Goal: Task Accomplishment & Management: Complete application form

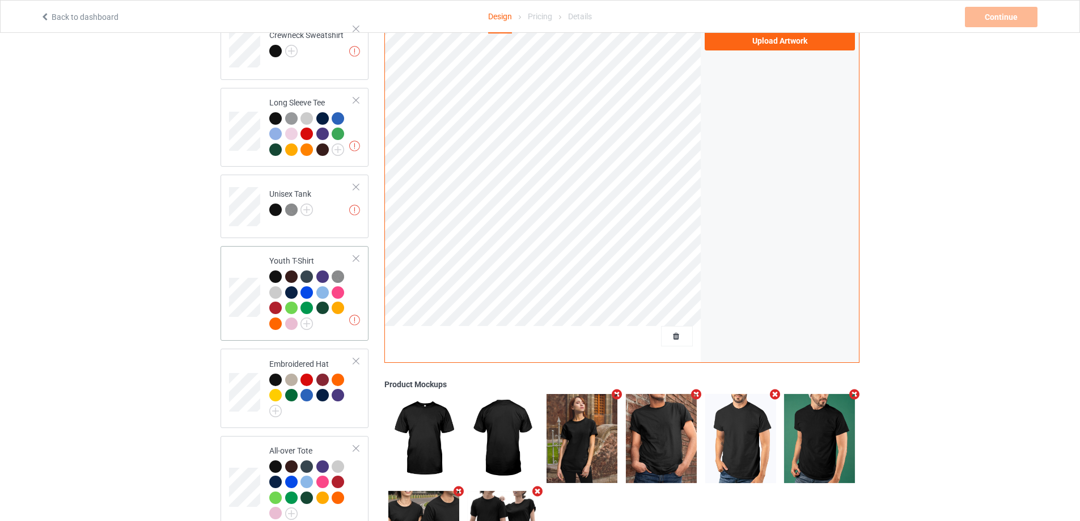
scroll to position [704, 0]
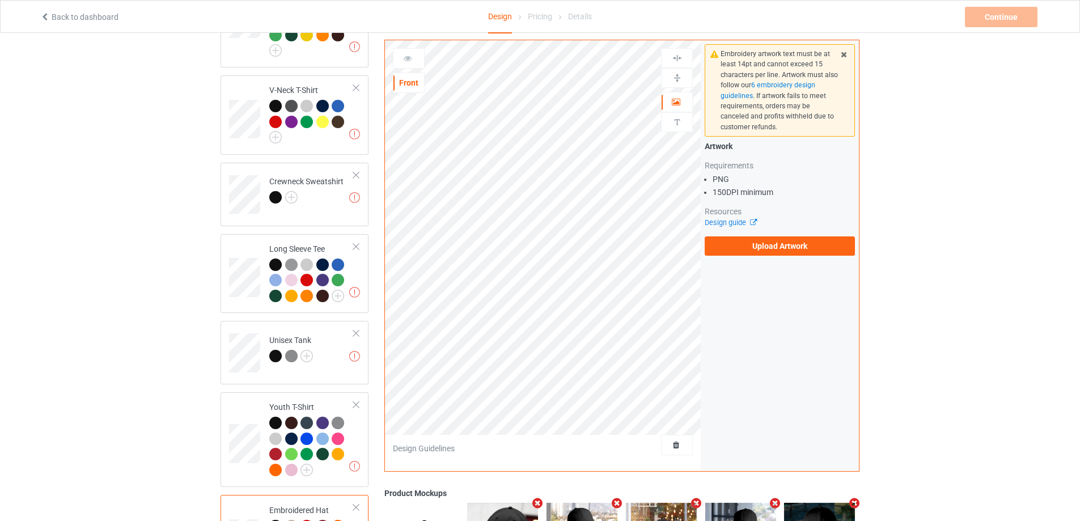
scroll to position [647, 0]
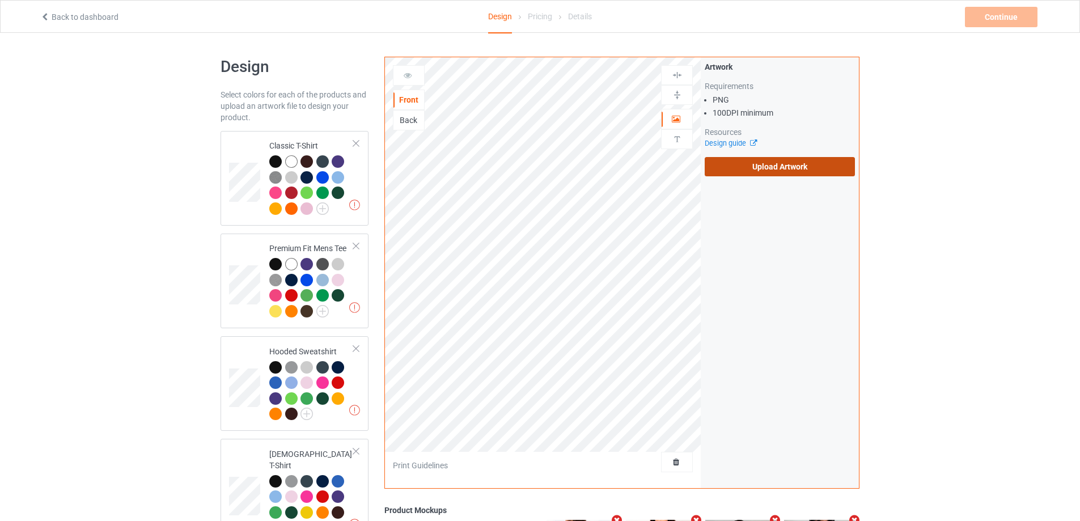
click at [730, 164] on label "Upload Artwork" at bounding box center [780, 166] width 150 height 19
click at [0, 0] on input "Upload Artwork" at bounding box center [0, 0] width 0 height 0
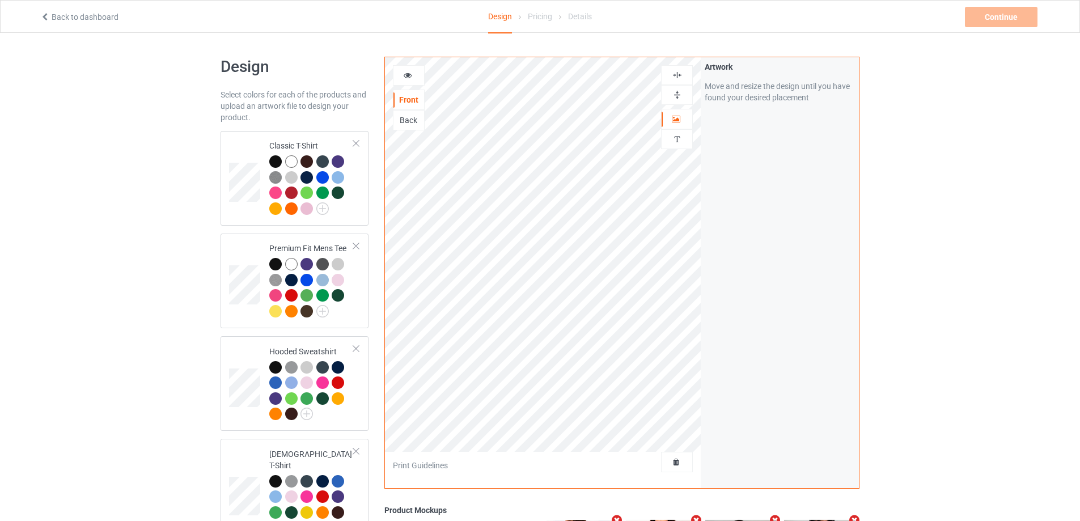
click at [679, 97] on img at bounding box center [677, 95] width 11 height 11
click at [679, 72] on img at bounding box center [677, 75] width 11 height 11
drag, startPoint x: 679, startPoint y: 99, endPoint x: 680, endPoint y: 92, distance: 6.9
click at [679, 98] on img at bounding box center [677, 95] width 11 height 11
click at [678, 74] on img at bounding box center [677, 75] width 11 height 11
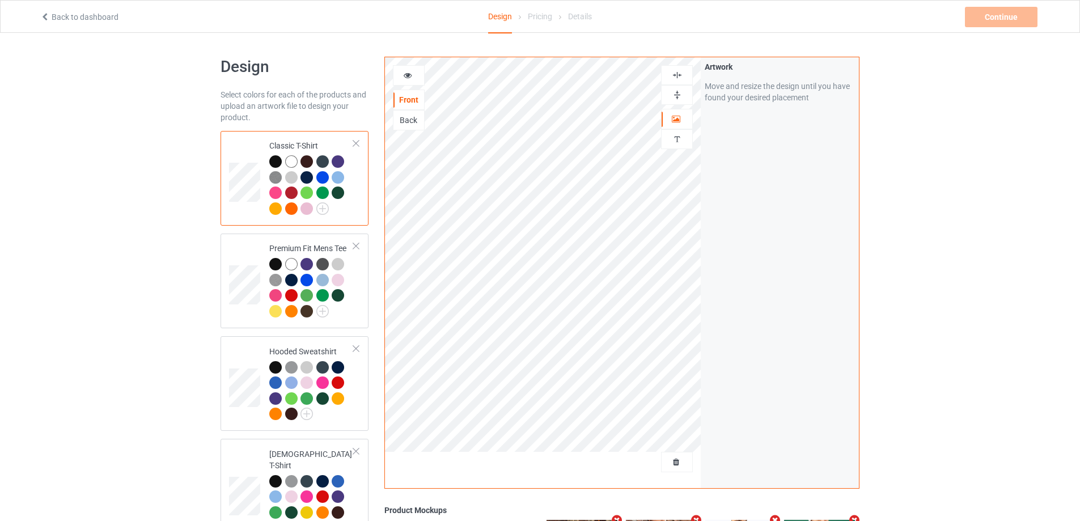
click at [678, 96] on img at bounding box center [677, 95] width 11 height 11
click at [681, 74] on img at bounding box center [677, 75] width 11 height 11
click at [681, 94] on img at bounding box center [677, 95] width 11 height 11
click at [680, 70] on img at bounding box center [677, 75] width 11 height 11
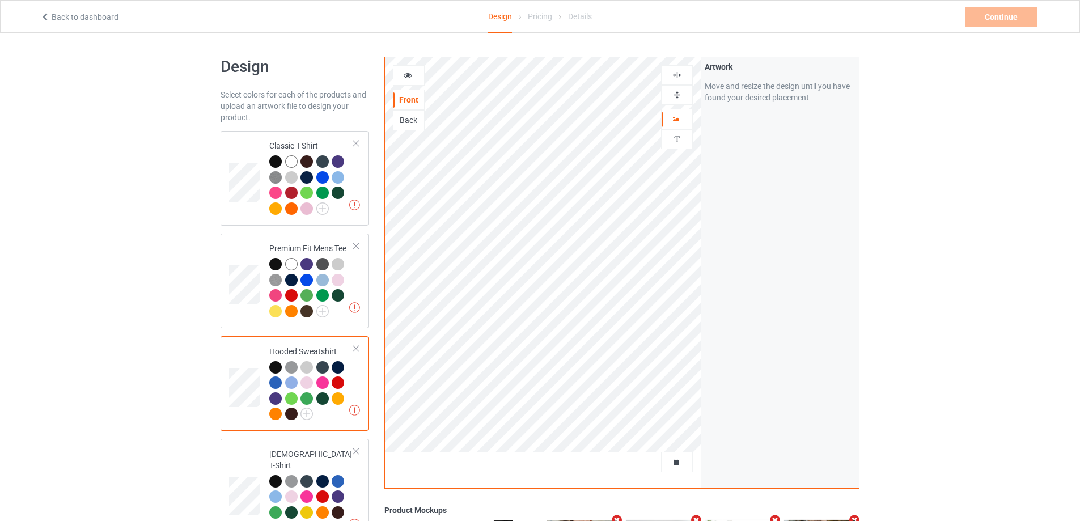
click at [683, 92] on div at bounding box center [677, 95] width 31 height 11
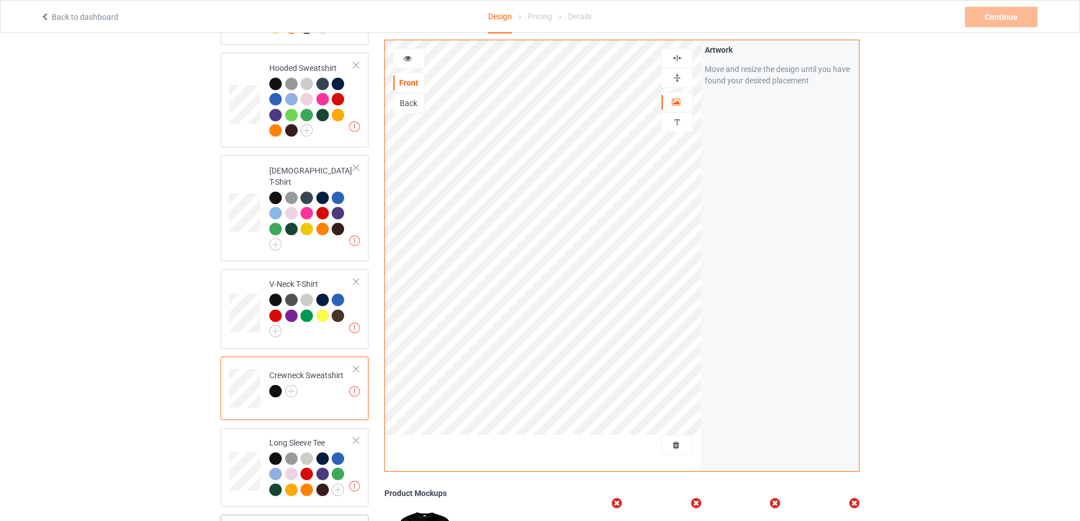
scroll to position [567, 0]
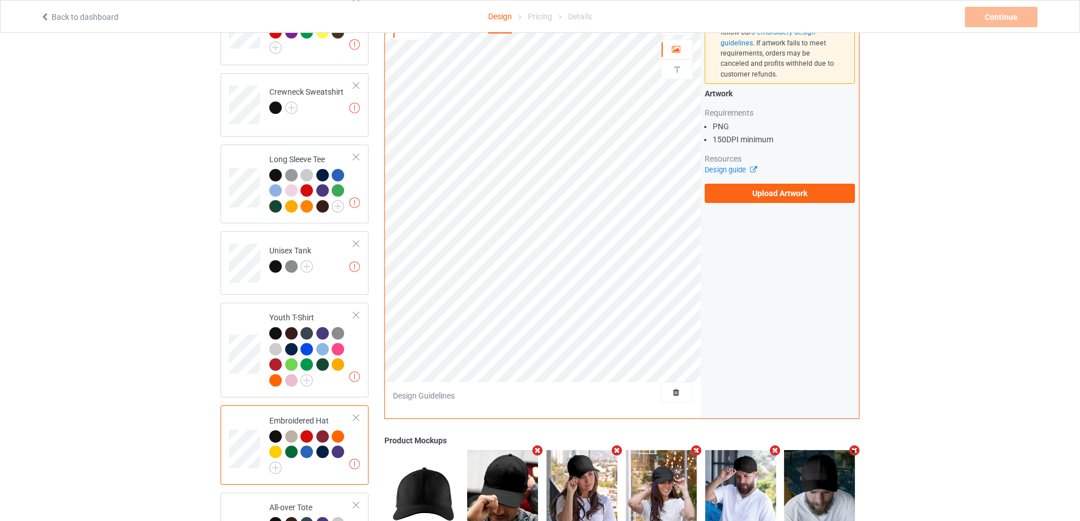
scroll to position [453, 0]
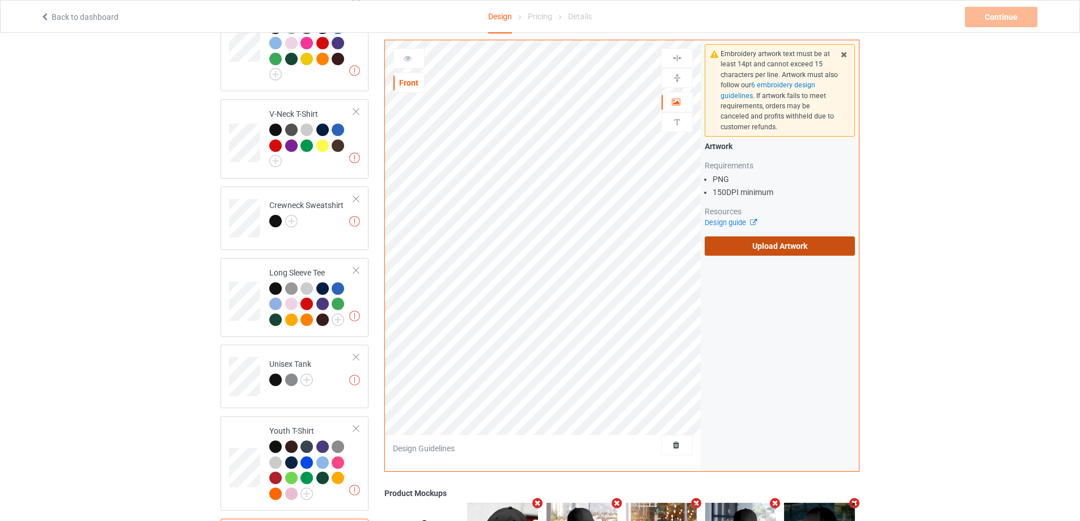
click at [783, 249] on label "Upload Artwork" at bounding box center [780, 245] width 150 height 19
click at [0, 0] on input "Upload Artwork" at bounding box center [0, 0] width 0 height 0
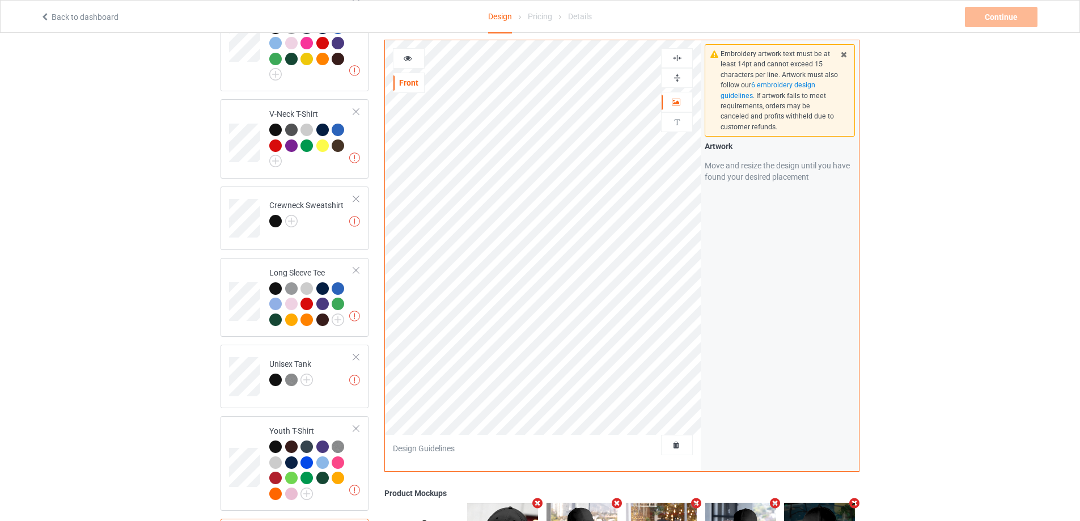
drag, startPoint x: 812, startPoint y: 270, endPoint x: 775, endPoint y: 267, distance: 36.4
click at [812, 270] on div "Embroidery artwork text must be at least 14pt and cannot exceed 15 characters p…" at bounding box center [780, 255] width 158 height 431
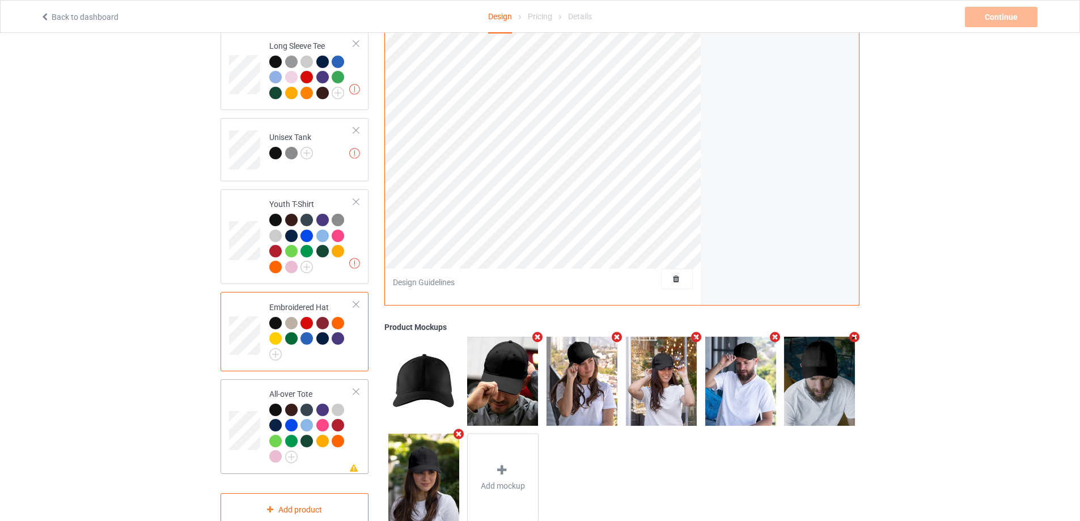
scroll to position [704, 0]
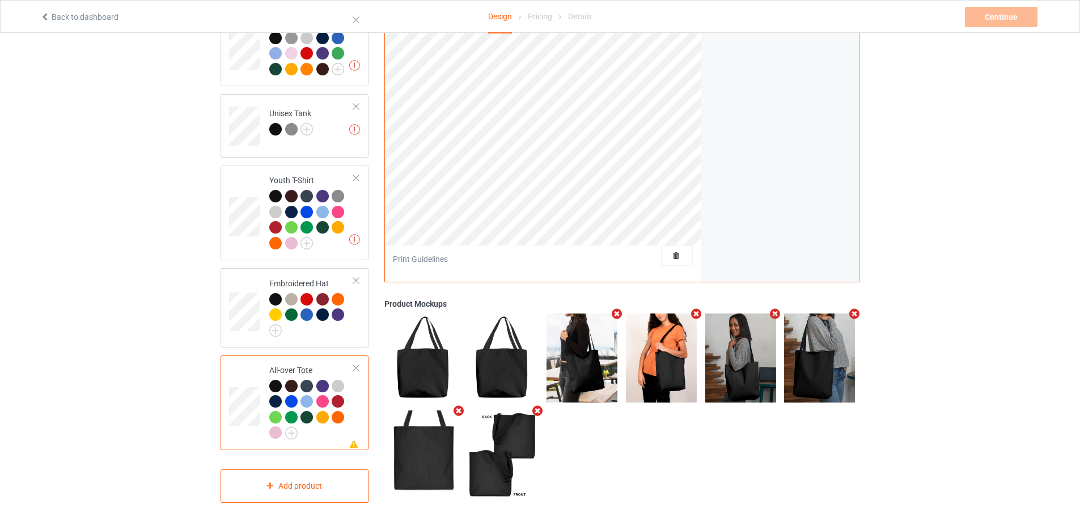
scroll to position [534, 0]
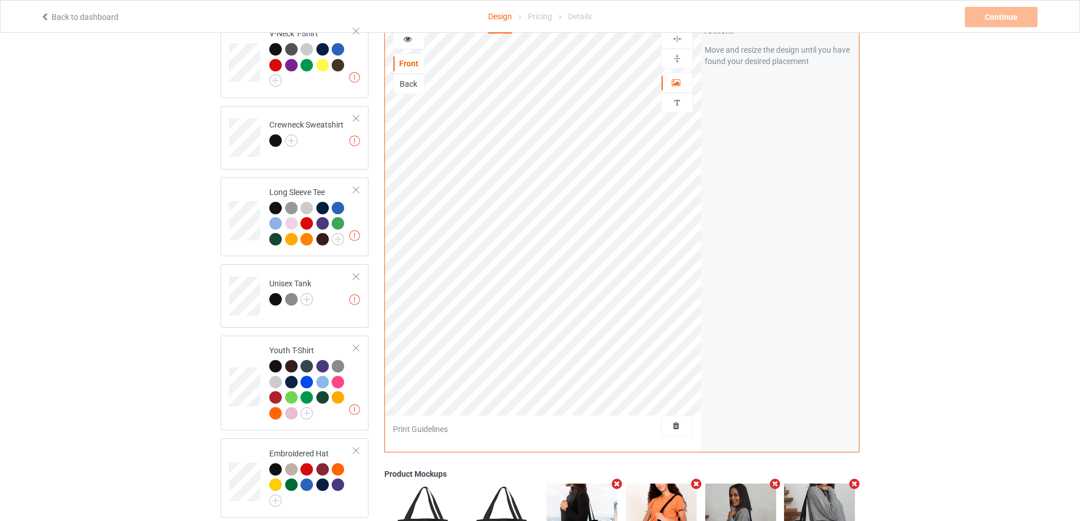
click at [967, 264] on div "Design Select colors for each of the products and upload an artwork file to des…" at bounding box center [540, 98] width 1080 height 1198
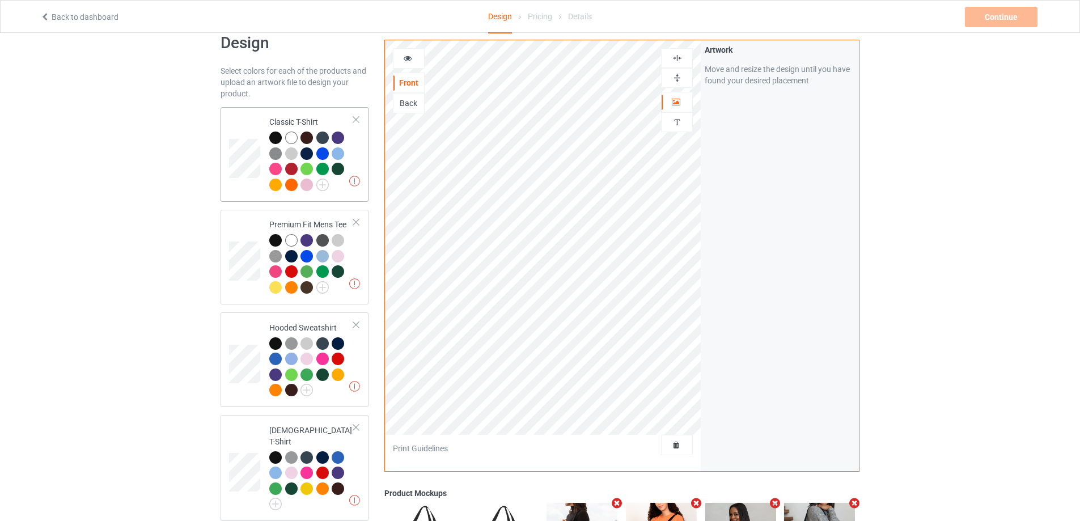
scroll to position [0, 0]
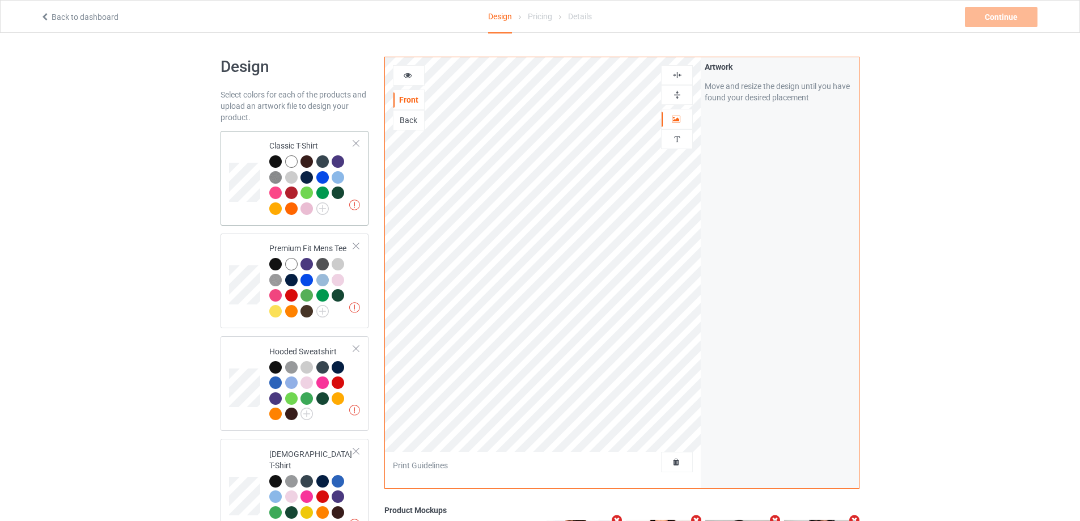
click at [233, 160] on td at bounding box center [246, 178] width 34 height 86
drag, startPoint x: 997, startPoint y: 274, endPoint x: 966, endPoint y: 233, distance: 51.4
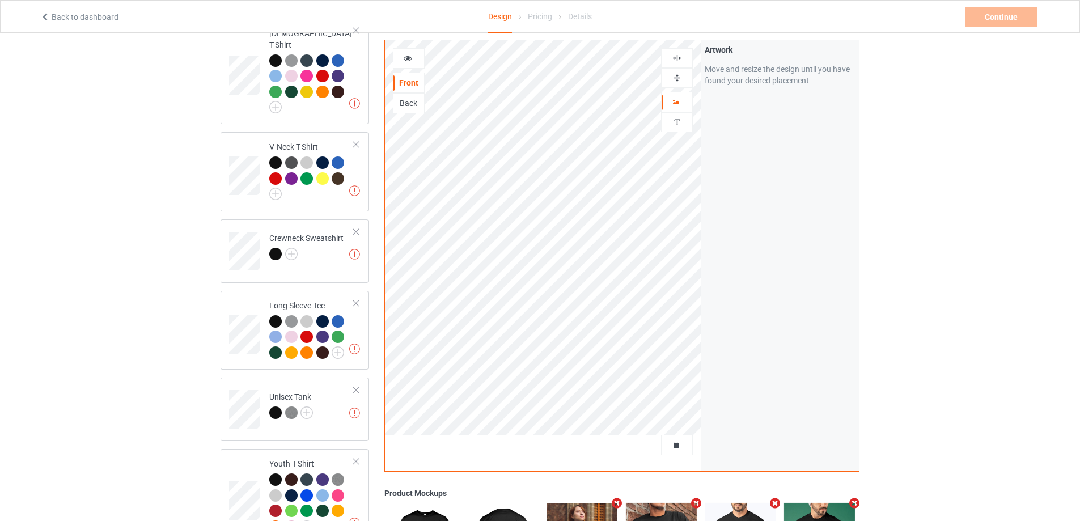
scroll to position [194, 0]
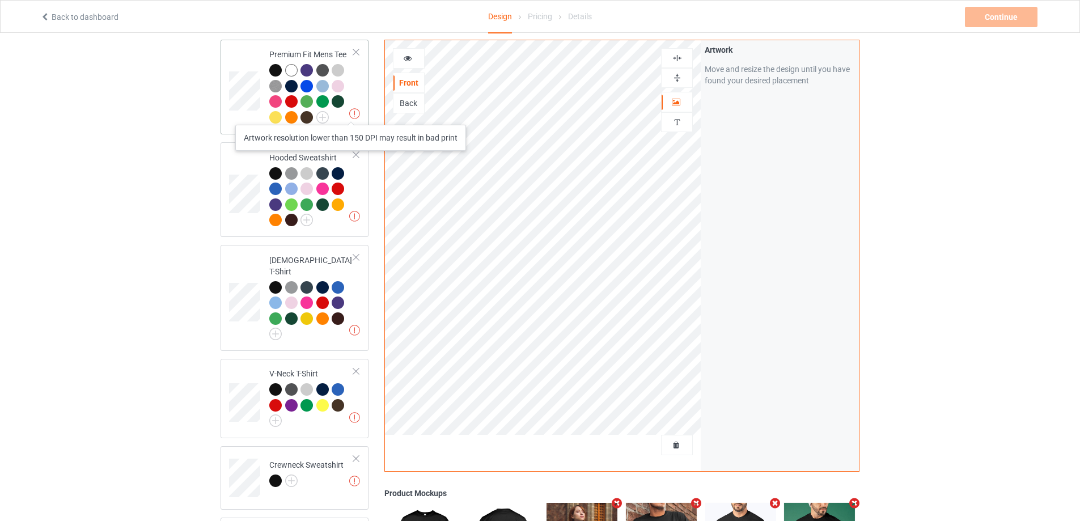
click at [350, 111] on img at bounding box center [354, 113] width 11 height 11
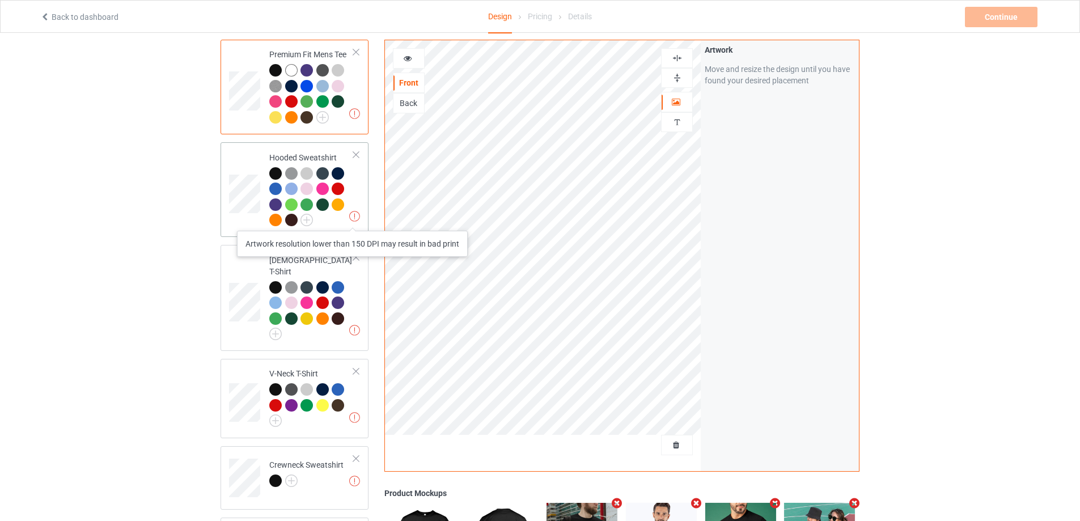
click at [353, 219] on img at bounding box center [354, 216] width 11 height 11
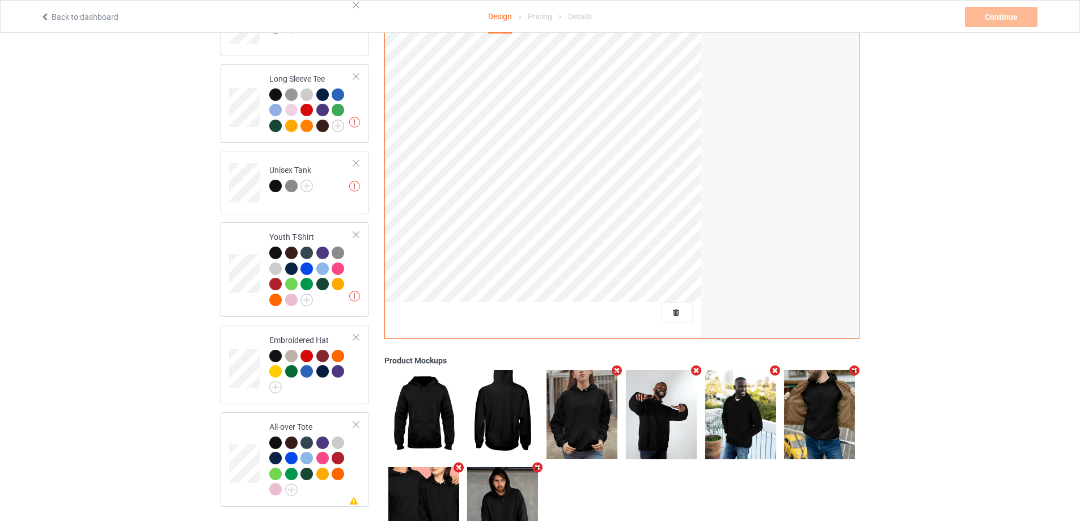
scroll to position [704, 0]
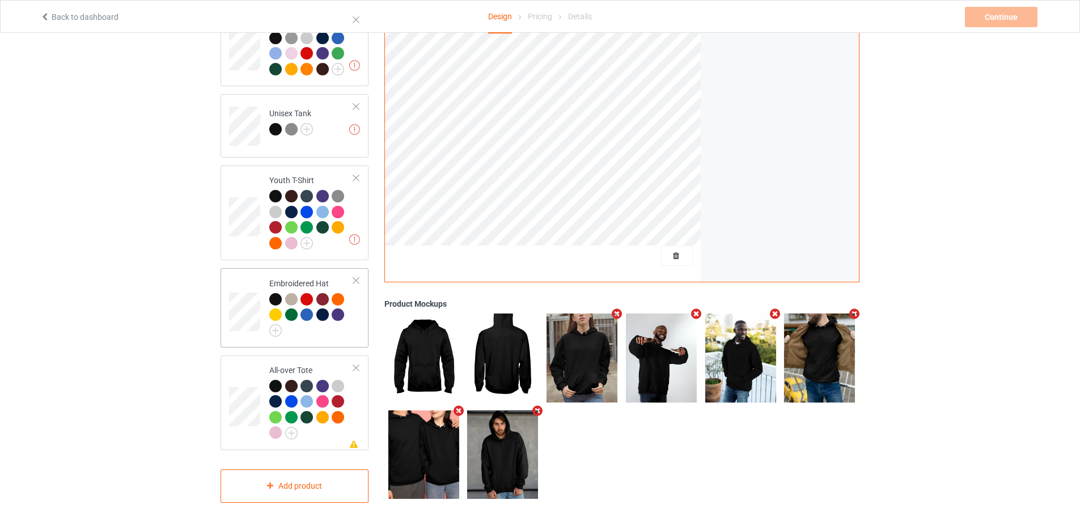
drag, startPoint x: 881, startPoint y: 384, endPoint x: 308, endPoint y: 273, distance: 583.8
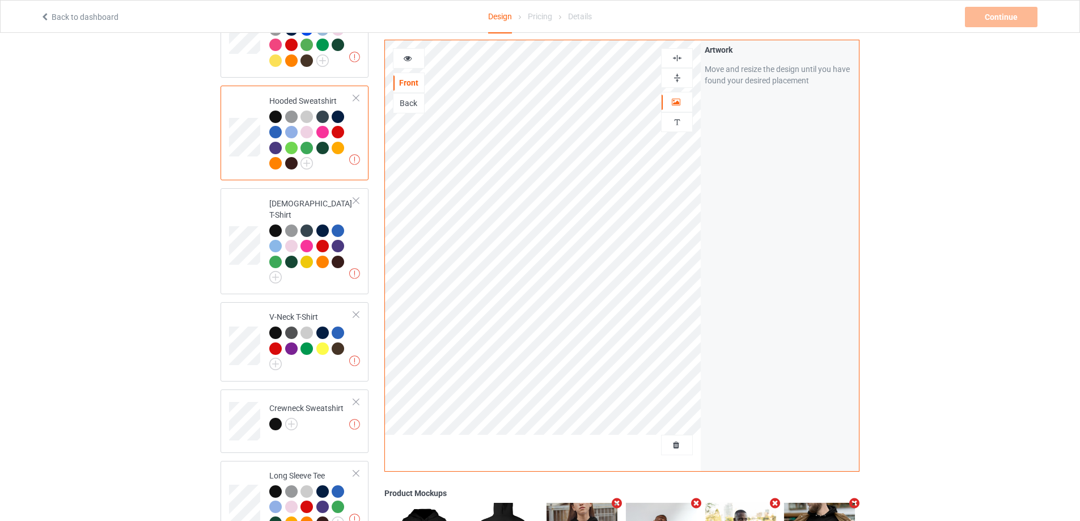
scroll to position [194, 0]
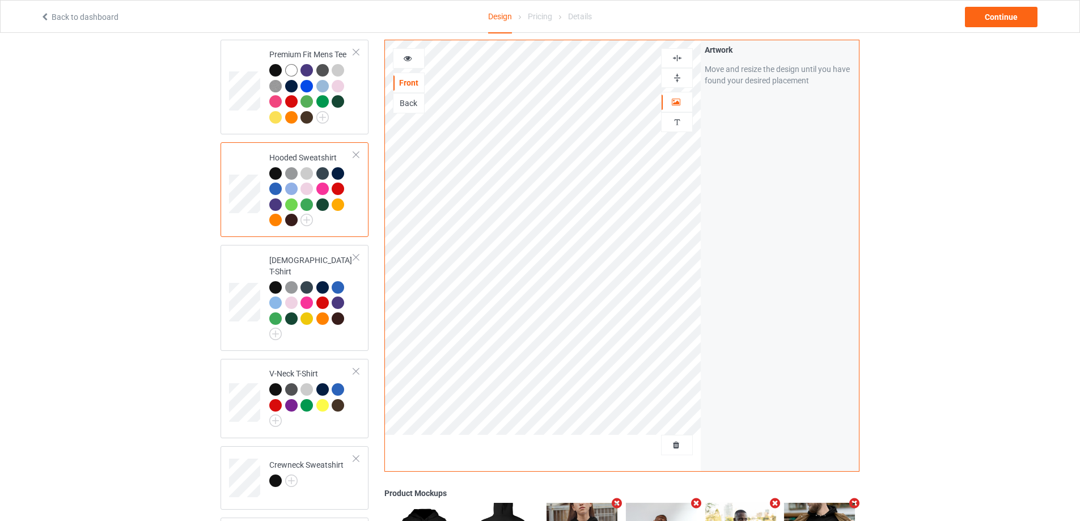
drag, startPoint x: 988, startPoint y: 230, endPoint x: 792, endPoint y: 207, distance: 196.9
click at [986, 230] on div "Design Select colors for each of the products and upload an artwork file to des…" at bounding box center [540, 438] width 1080 height 1198
click at [681, 78] on img at bounding box center [677, 78] width 11 height 11
click at [902, 201] on div "Design Select colors for each of the products and upload an artwork file to des…" at bounding box center [540, 438] width 1080 height 1198
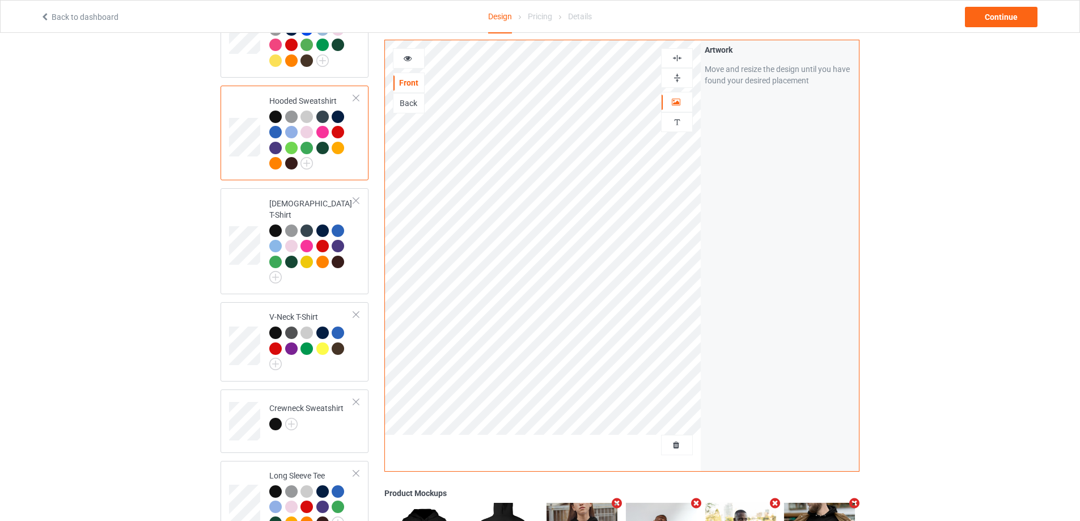
click at [218, 90] on div "Design Select colors for each of the products and upload an artwork file to des…" at bounding box center [295, 381] width 164 height 1166
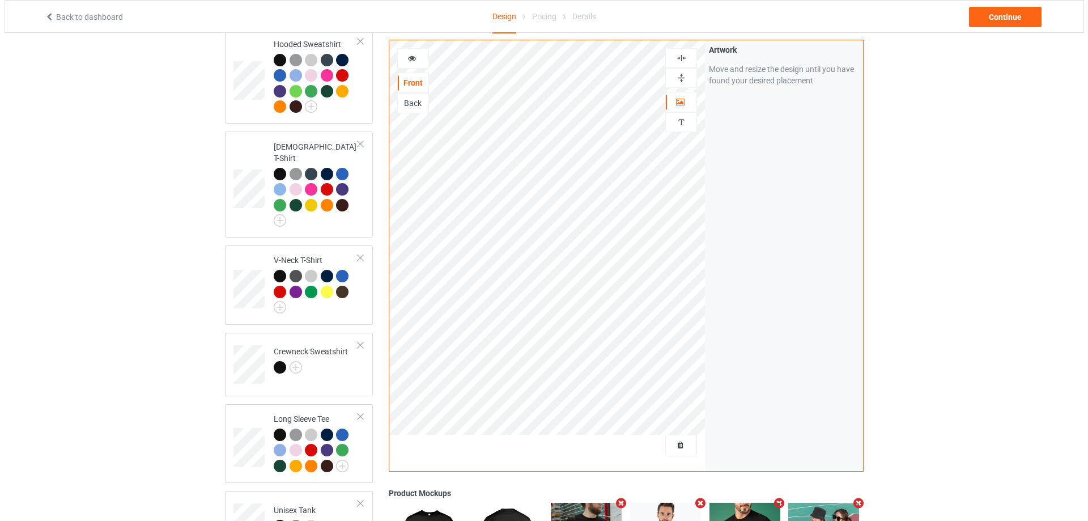
scroll to position [137, 0]
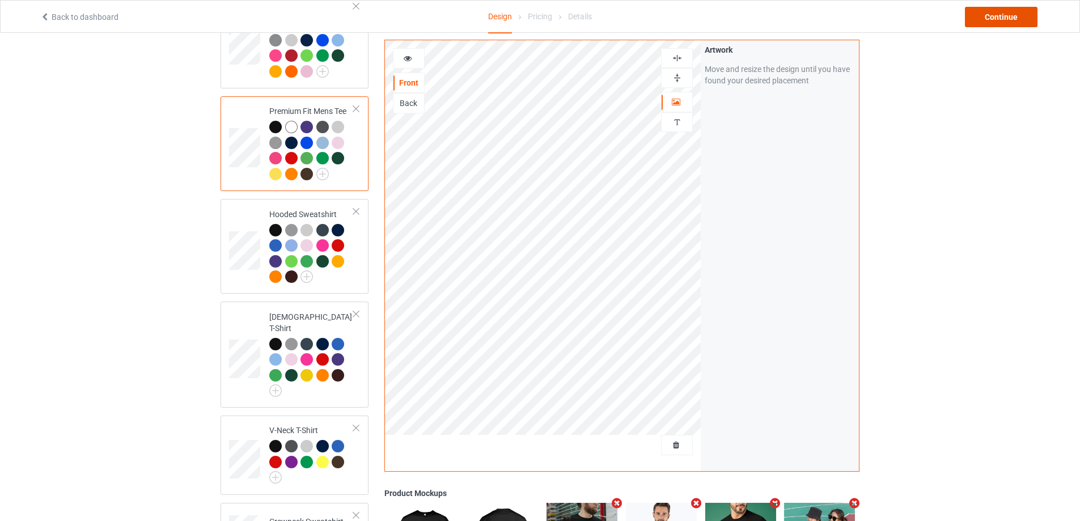
click at [985, 22] on div "Continue" at bounding box center [1001, 17] width 73 height 20
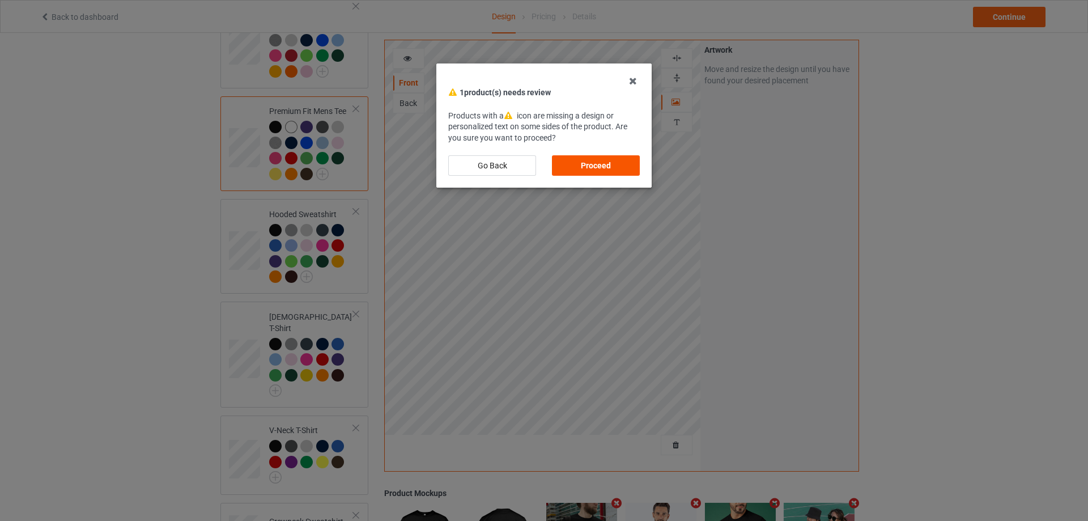
click at [596, 167] on div "Proceed" at bounding box center [596, 165] width 88 height 20
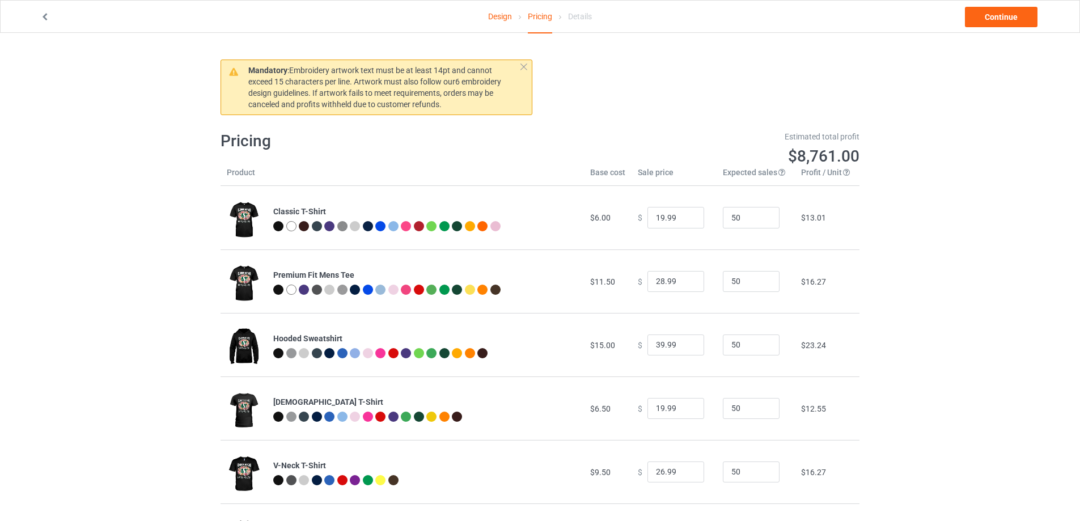
click at [893, 215] on div "Design Pricing Details Continue Mandatory : Embroidery artwork text must be at …" at bounding box center [540, 470] width 1080 height 875
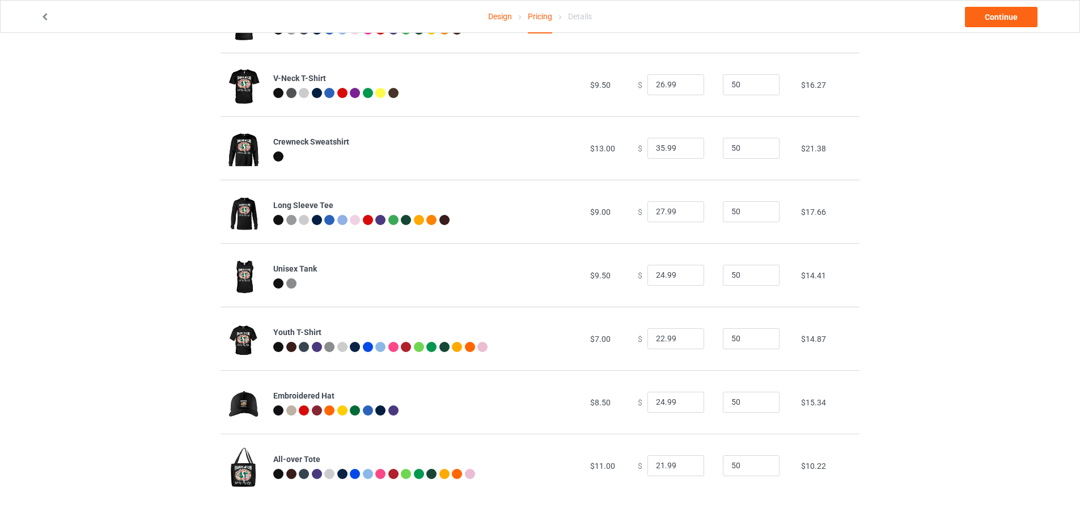
scroll to position [331, 0]
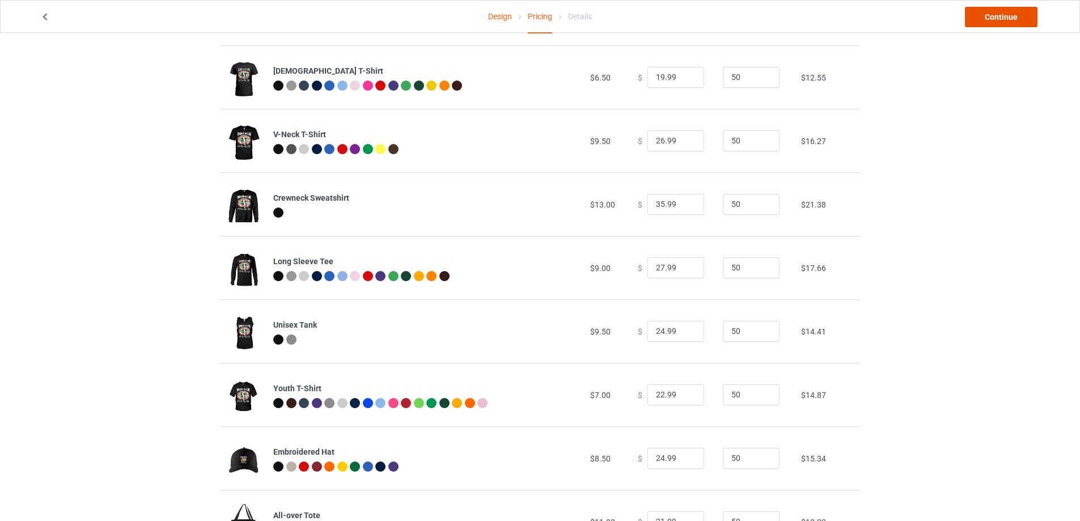
click at [991, 16] on link "Continue" at bounding box center [1001, 17] width 73 height 20
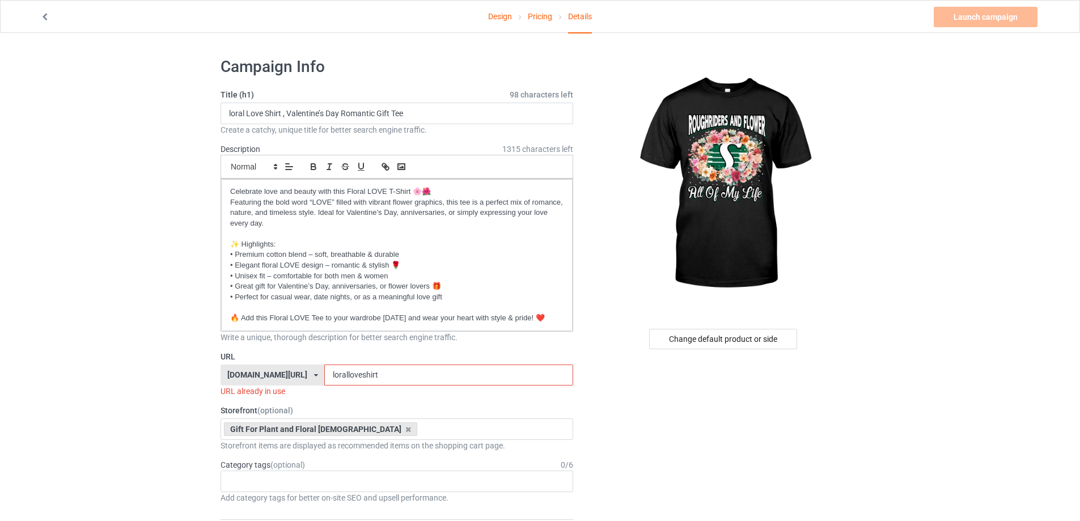
click at [398, 380] on input "loralloveshirt" at bounding box center [448, 375] width 248 height 22
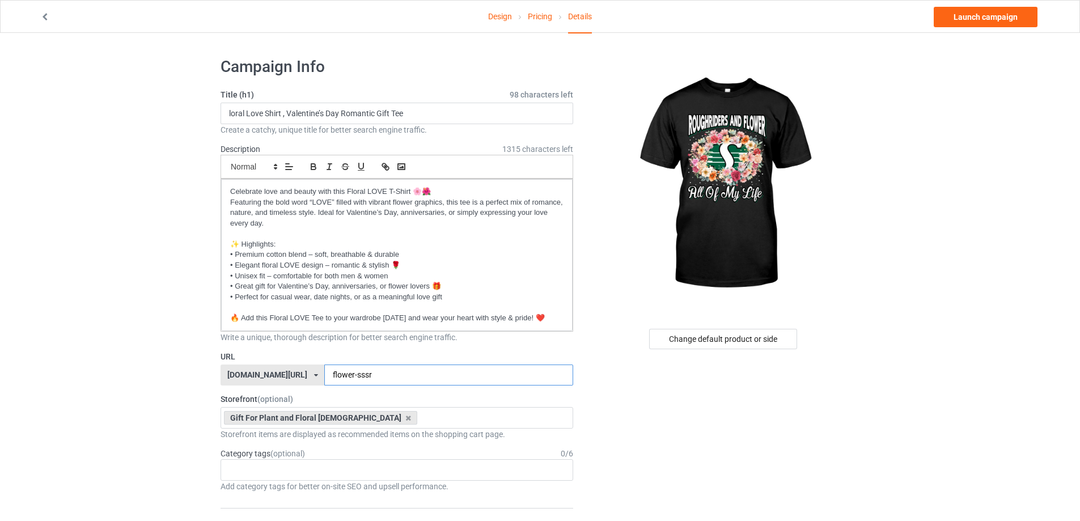
type input "flower-sssr"
click at [365, 117] on input "loral Love Shirt , Valentine’s Day Romantic Gift Tee" at bounding box center [397, 114] width 353 height 22
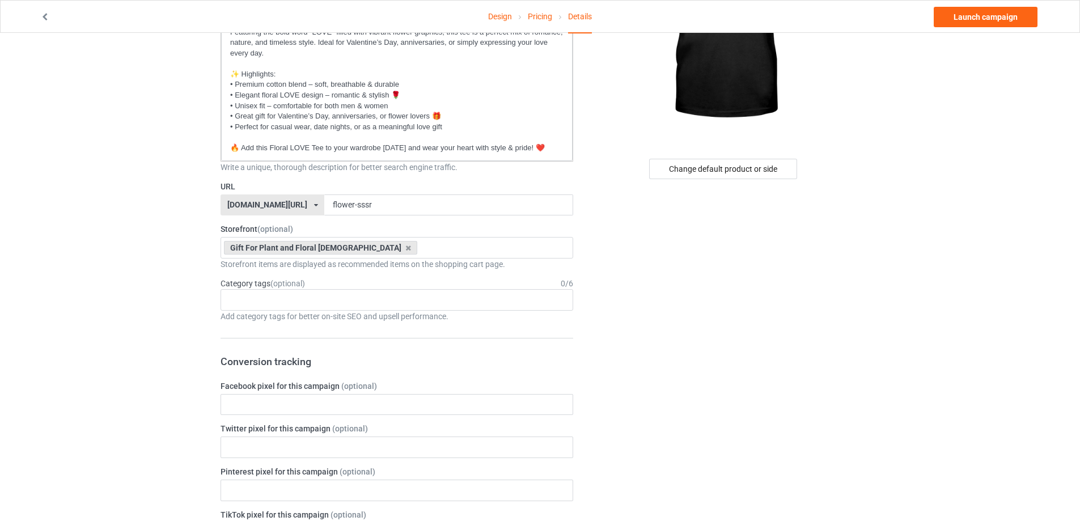
scroll to position [227, 0]
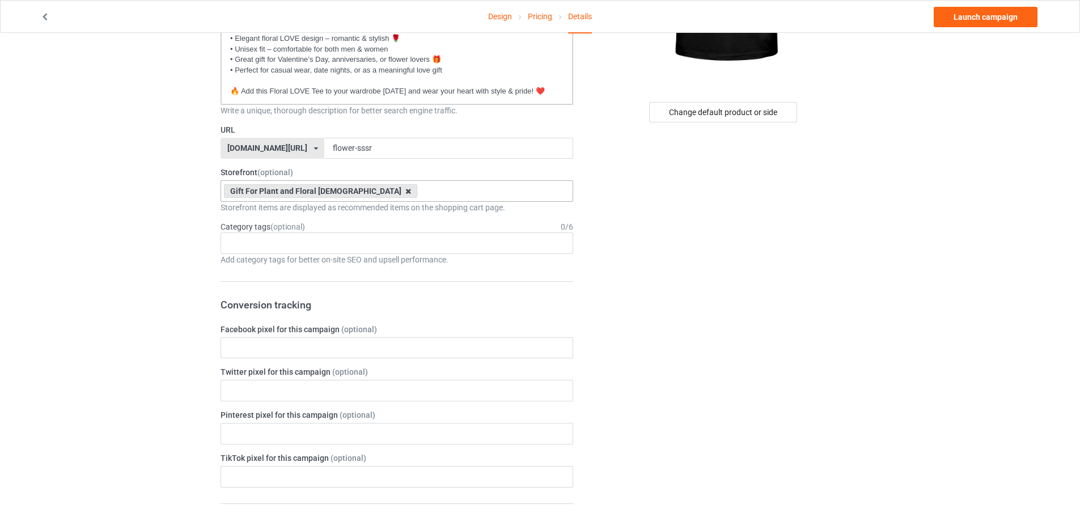
type input "Roughriders And Flower- All Of My Life"
click at [405, 189] on icon at bounding box center [408, 191] width 6 height 7
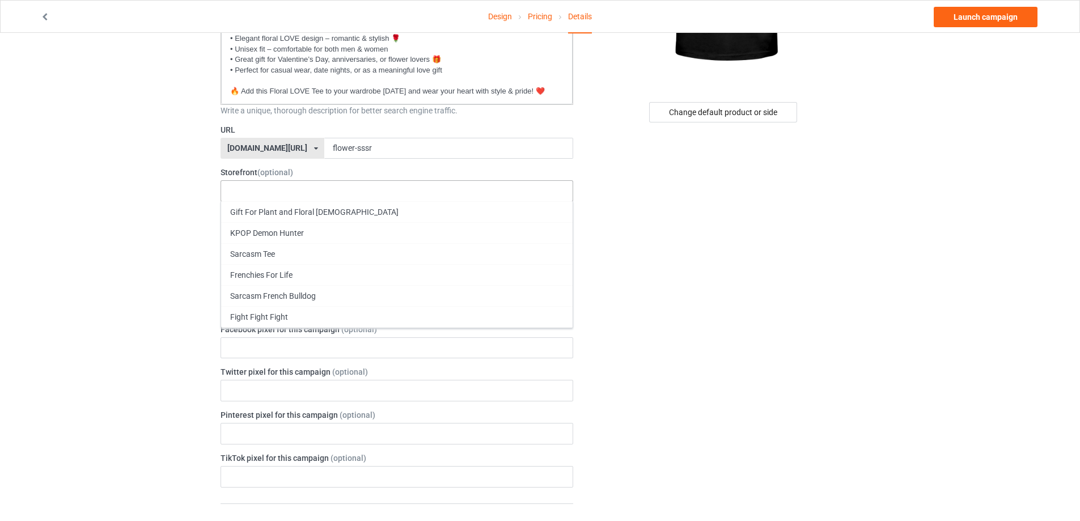
drag, startPoint x: 668, startPoint y: 196, endPoint x: 479, endPoint y: 160, distance: 192.0
click at [667, 196] on div "Change default product or side" at bounding box center [724, 445] width 286 height 1247
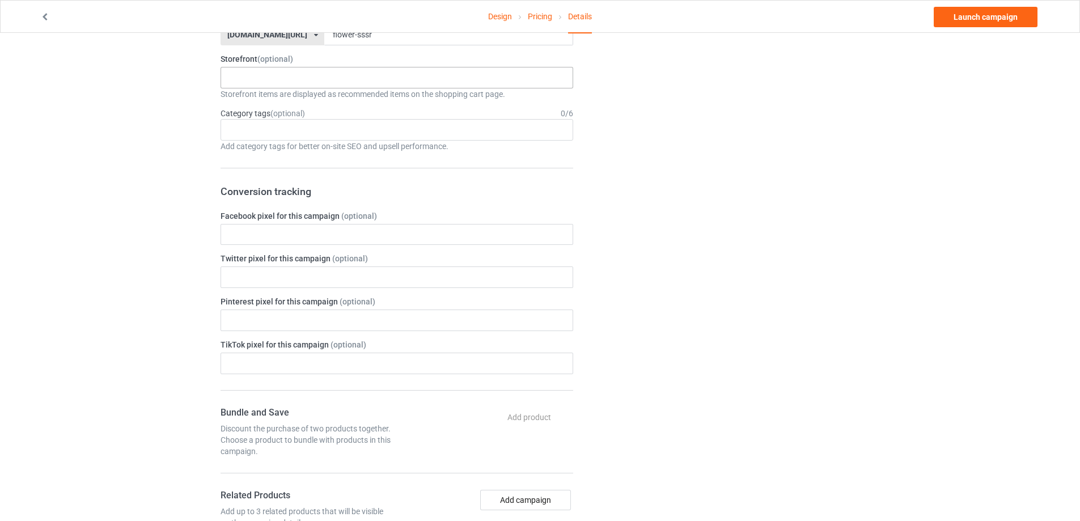
scroll to position [397, 0]
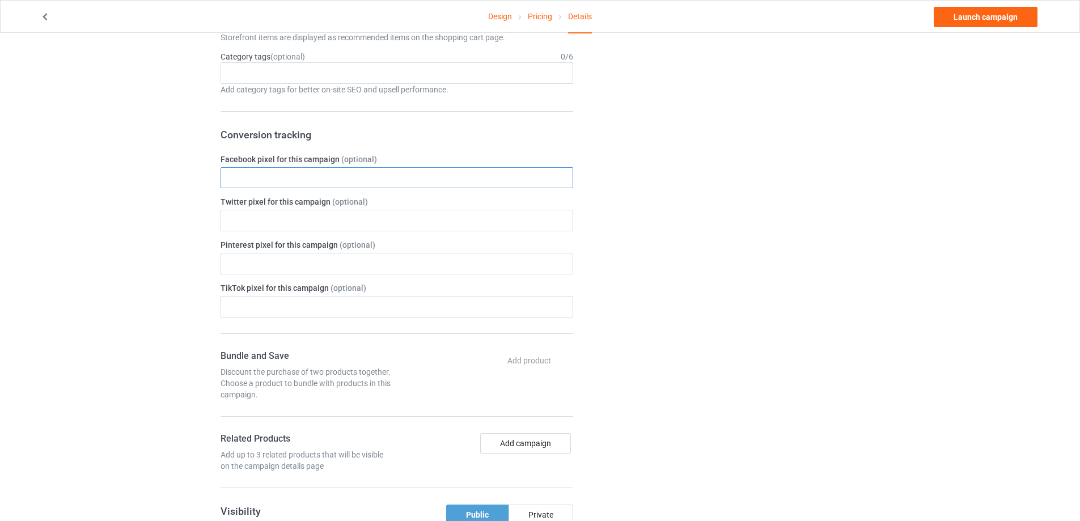
click at [351, 172] on input "text" at bounding box center [397, 178] width 353 height 22
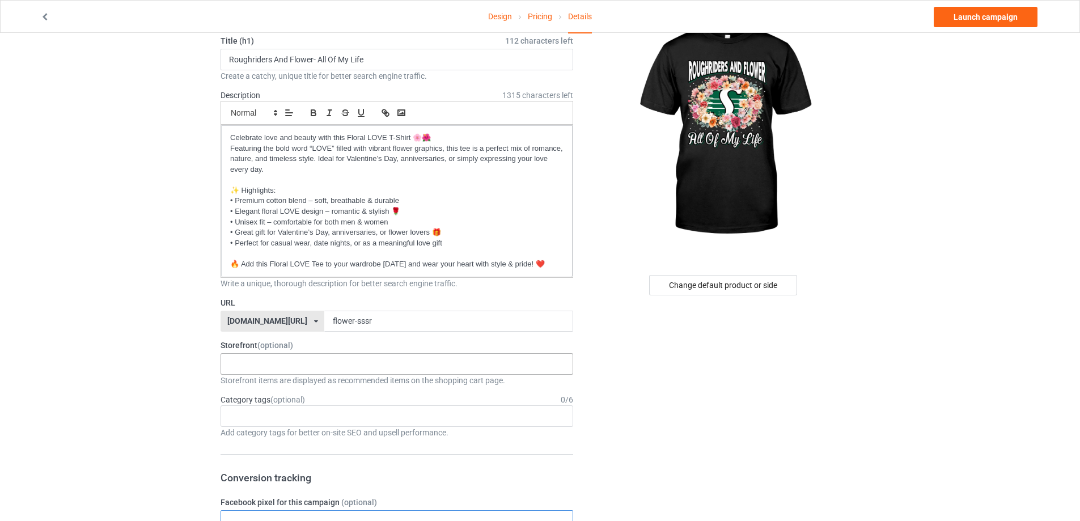
scroll to position [0, 0]
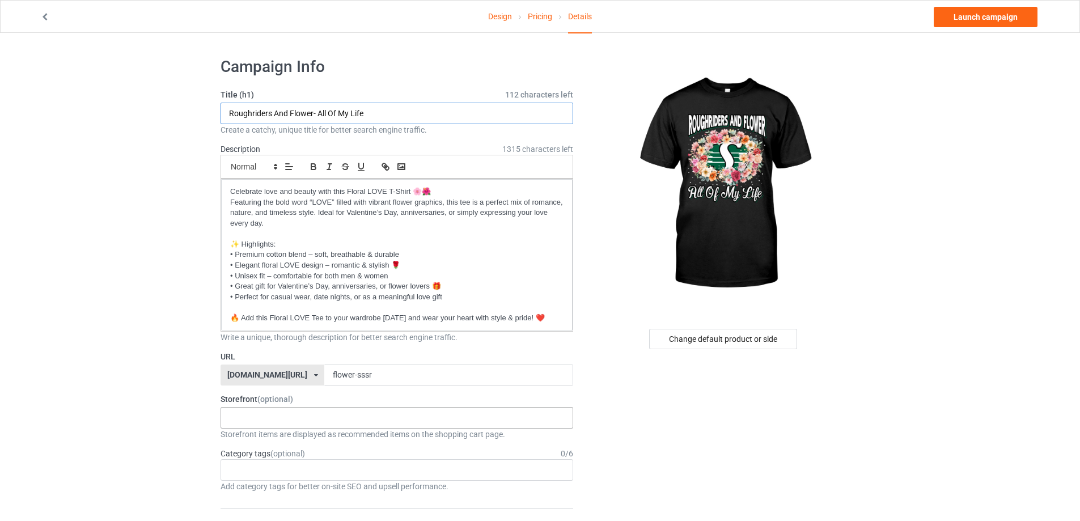
click at [445, 113] on input "Roughriders And Flower- All Of My Life" at bounding box center [397, 114] width 353 height 22
click at [533, 10] on link "Pricing" at bounding box center [540, 17] width 24 height 32
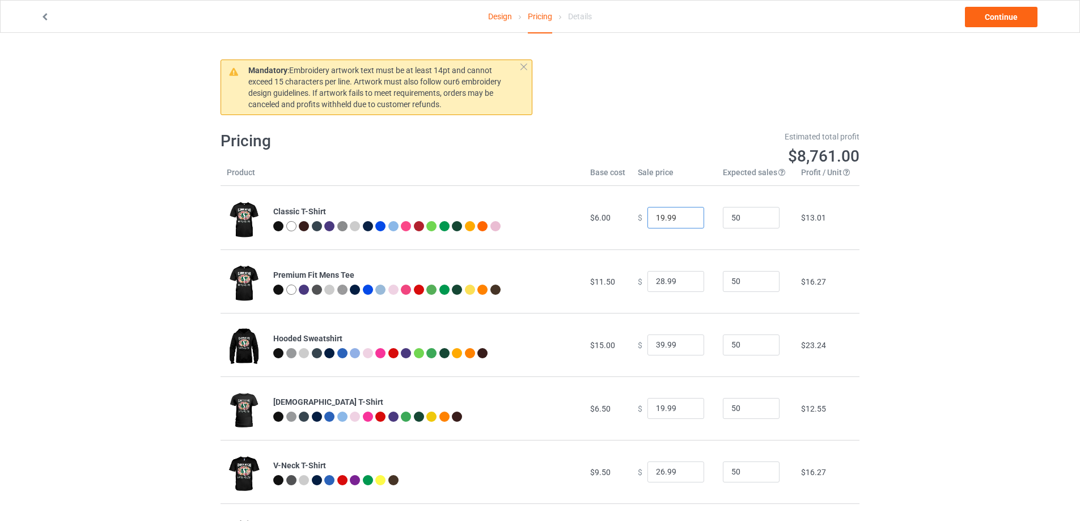
drag, startPoint x: 658, startPoint y: 218, endPoint x: 615, endPoint y: 220, distance: 42.6
click at [612, 219] on tr "Classic T-Shirt $6.00 $ 19.99 50 $13.01" at bounding box center [540, 217] width 639 height 63
type input "24.99"
click at [894, 249] on div "Design Pricing Details Continue Mandatory : Embroidery artwork text must be at …" at bounding box center [540, 470] width 1080 height 875
drag, startPoint x: 658, startPoint y: 409, endPoint x: 634, endPoint y: 405, distance: 24.1
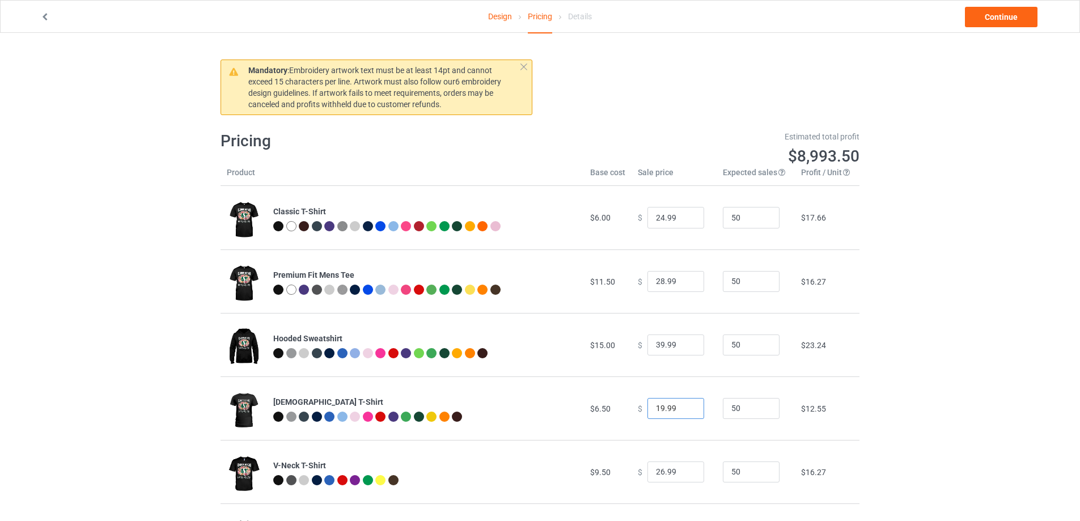
click at [631, 406] on td "$ 19.99" at bounding box center [673, 407] width 85 height 63
type input "24.99"
drag, startPoint x: 896, startPoint y: 326, endPoint x: 962, endPoint y: 132, distance: 204.7
click at [896, 323] on div "Design Pricing Details Continue Mandatory : Embroidery artwork text must be at …" at bounding box center [540, 470] width 1080 height 875
click at [1020, 10] on link "Continue" at bounding box center [1001, 17] width 73 height 20
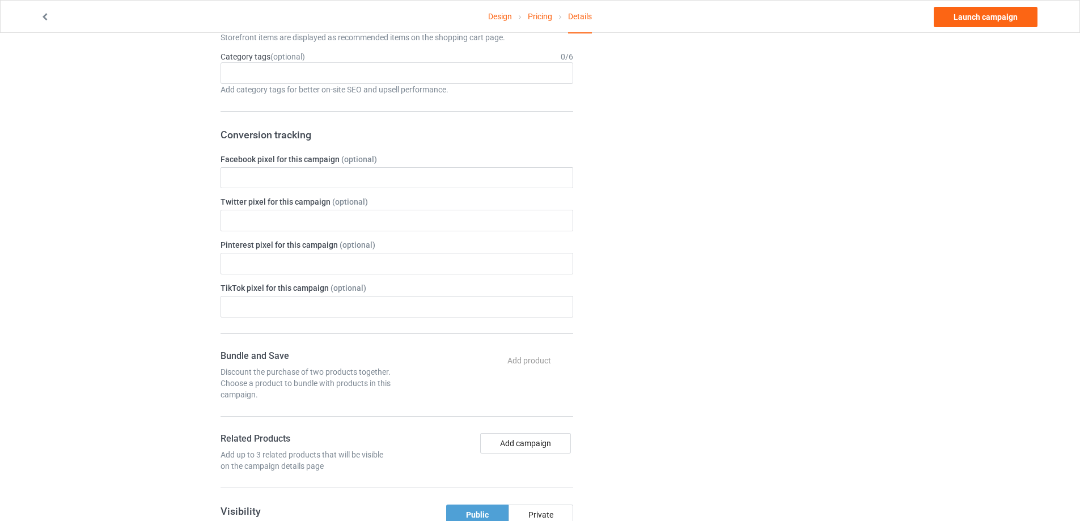
scroll to position [227, 0]
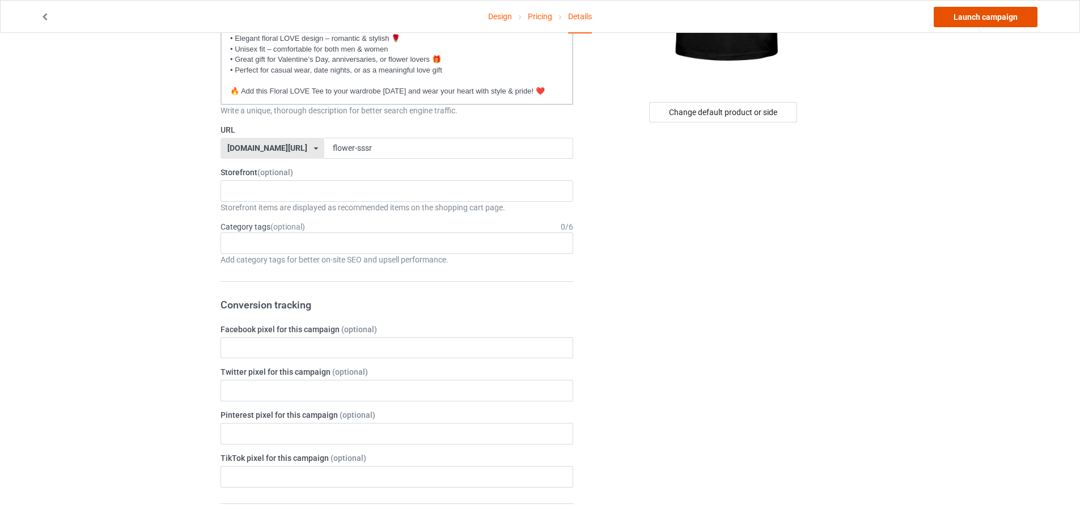
click at [992, 12] on link "Launch campaign" at bounding box center [986, 17] width 104 height 20
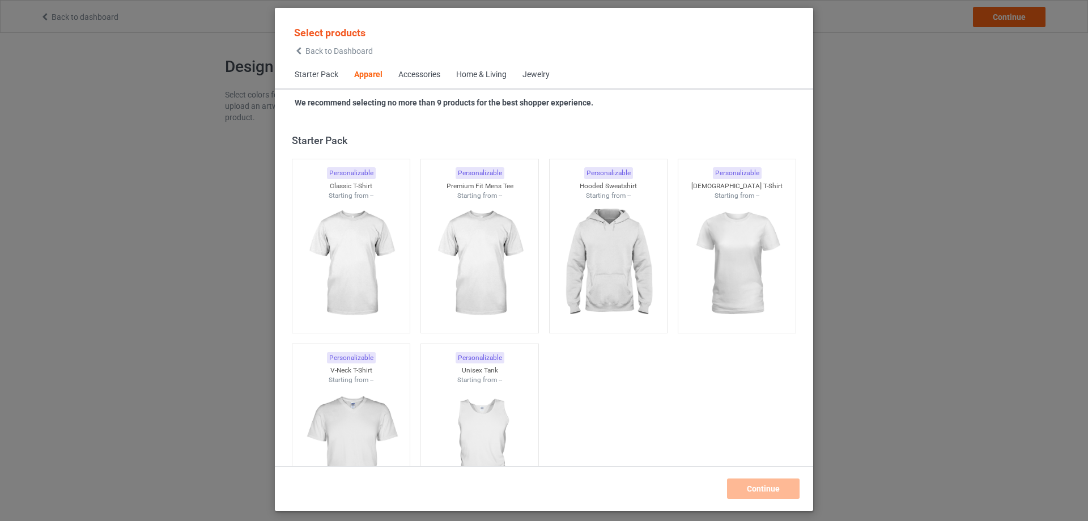
scroll to position [422, 0]
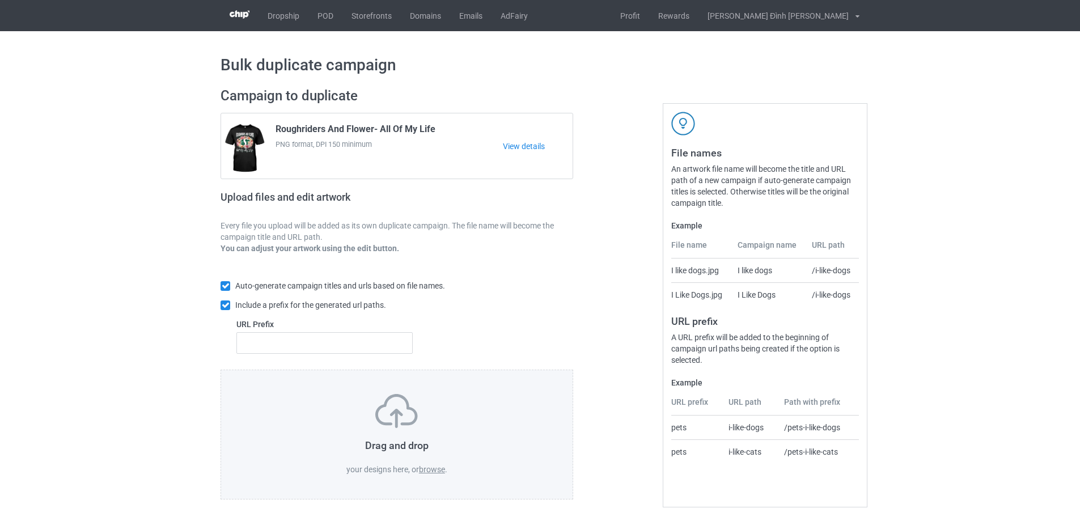
click at [430, 471] on label "browse" at bounding box center [432, 469] width 26 height 9
click at [0, 0] on input "browse" at bounding box center [0, 0] width 0 height 0
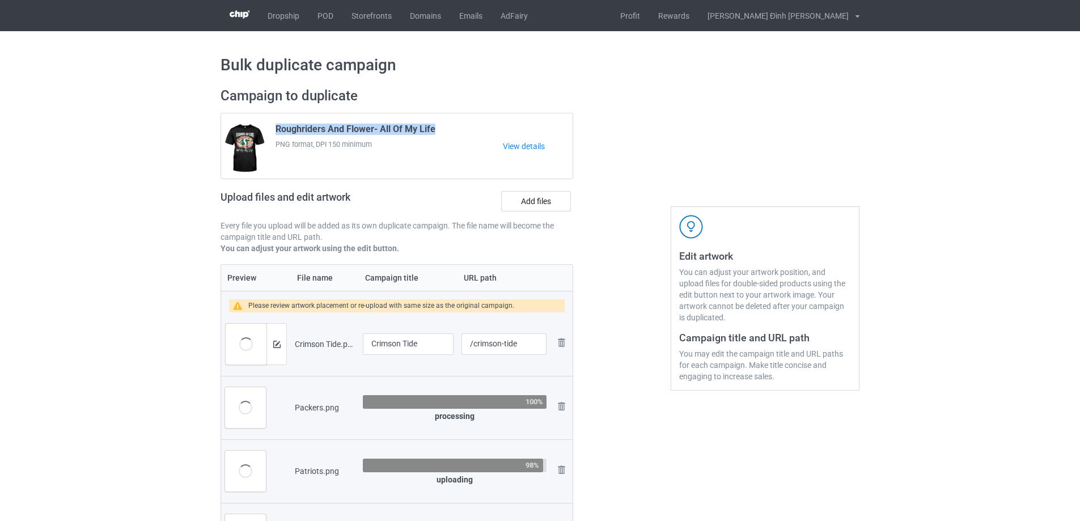
drag, startPoint x: 434, startPoint y: 129, endPoint x: 358, endPoint y: 158, distance: 81.8
click at [273, 129] on div "Roughriders And Flower- All Of My Life PNG format, DPI 150 minimum" at bounding box center [385, 146] width 235 height 53
copy span "Roughriders And Flower- All Of My Life"
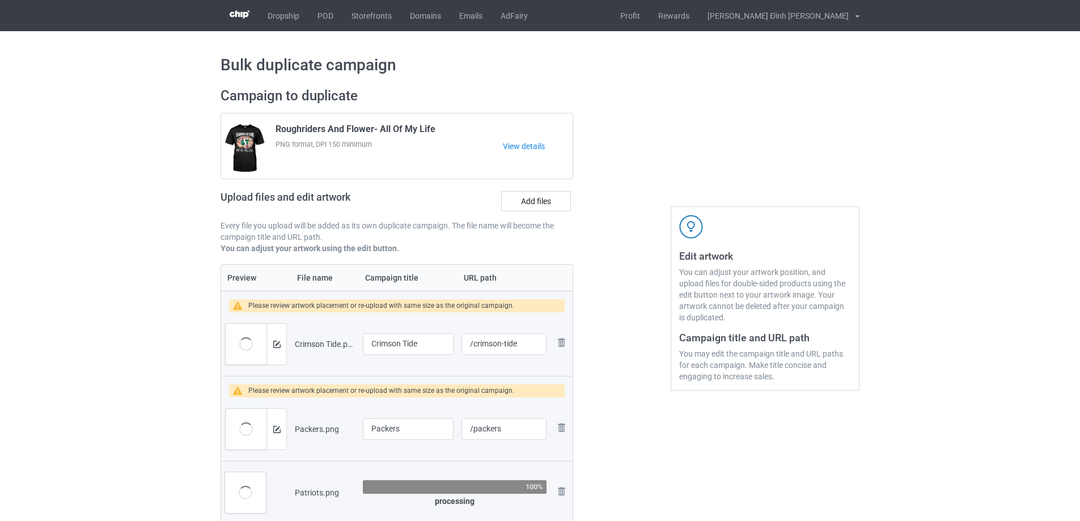
click at [621, 329] on div at bounding box center [622, 381] width 82 height 605
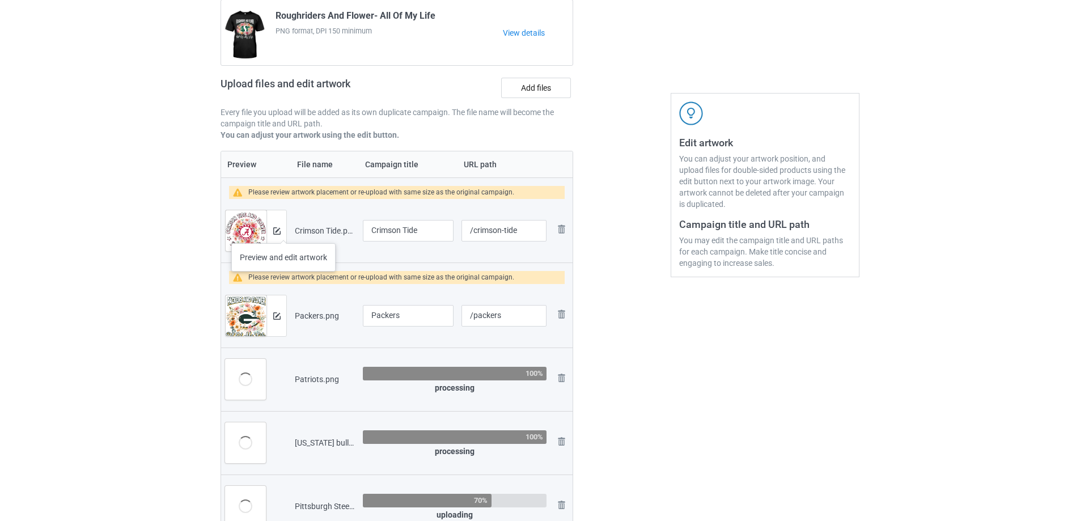
scroll to position [227, 0]
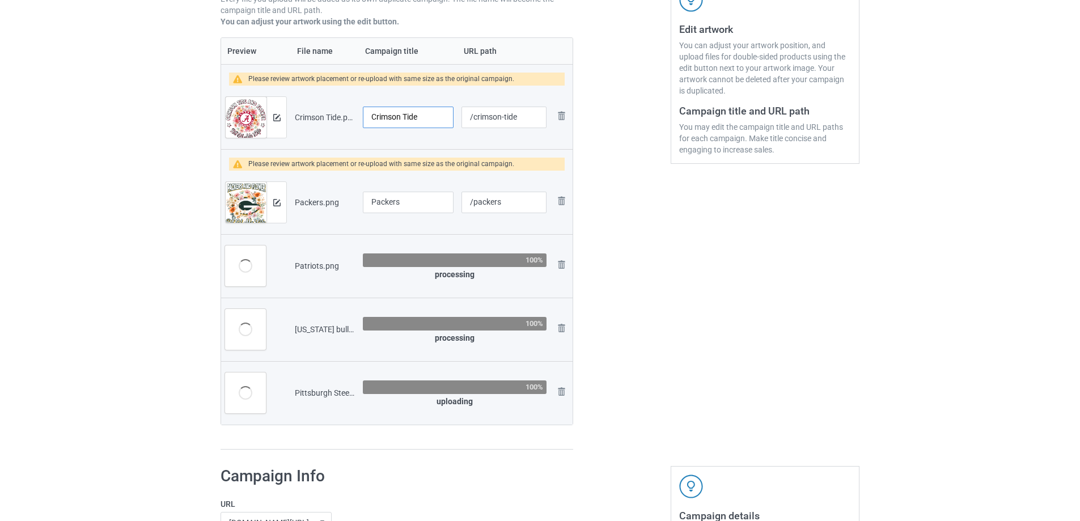
click at [415, 115] on input "Crimson Tide" at bounding box center [408, 118] width 91 height 22
paste input "Roughriders And Flower- All Of My Lif"
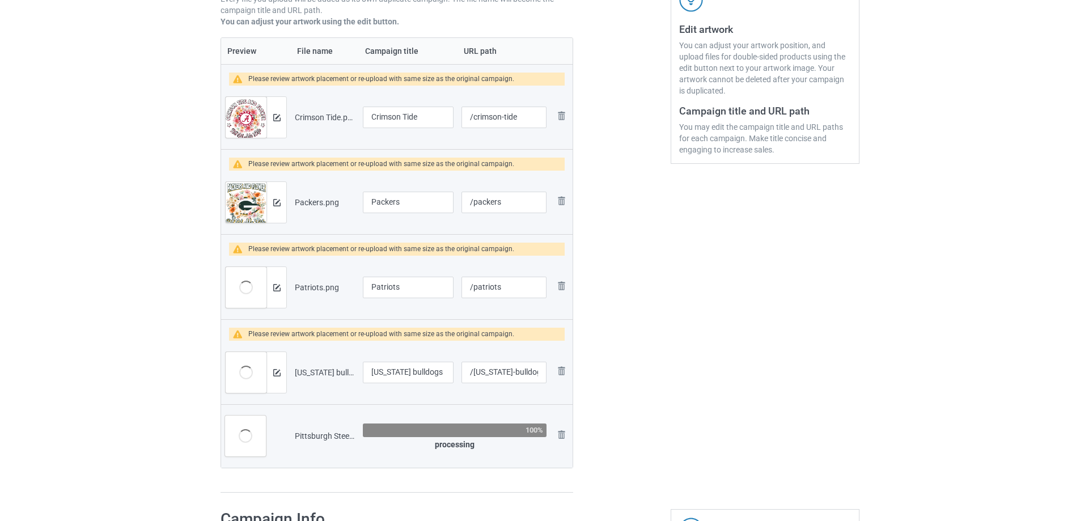
click at [603, 236] on div at bounding box center [622, 177] width 82 height 648
click at [423, 112] on input "Crimson Tide" at bounding box center [408, 118] width 91 height 22
paste input "Roughriders And Flower- All Of My Lif"
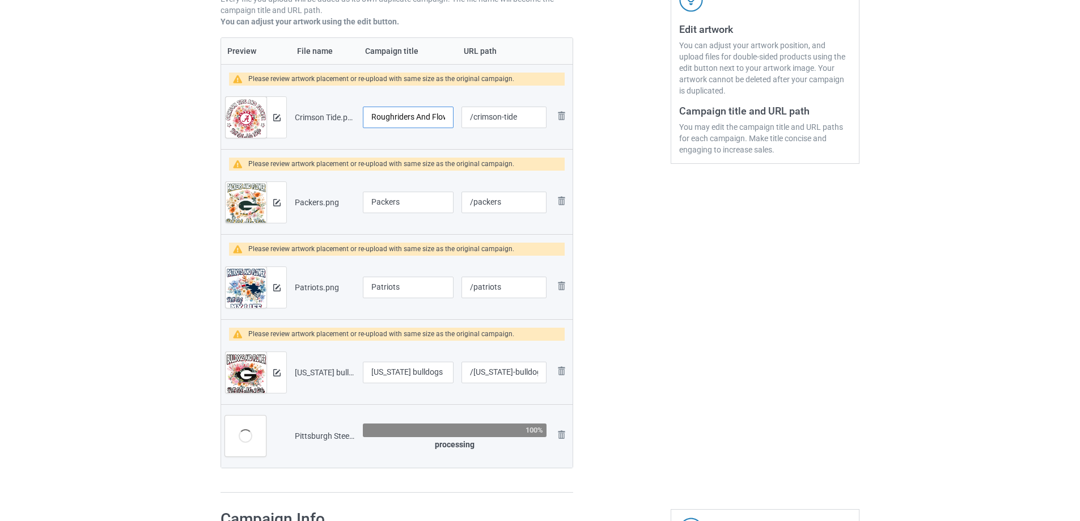
drag, startPoint x: 403, startPoint y: 116, endPoint x: 363, endPoint y: 124, distance: 40.9
click at [363, 124] on input "Roughriders And Flower- All Of My Life" at bounding box center [408, 118] width 91 height 22
click at [394, 118] on input "Roughriders And Flower- All Of My Life" at bounding box center [408, 118] width 91 height 22
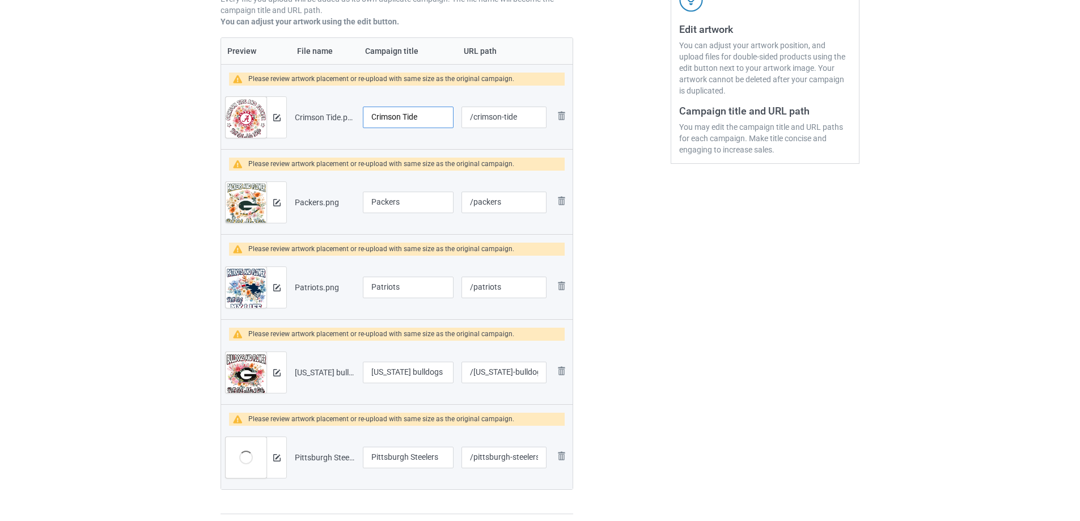
click at [413, 117] on input "Crimson Tide" at bounding box center [408, 118] width 91 height 22
click at [666, 234] on div "Edit artwork You can adjust your artwork position, and upload files for double-…" at bounding box center [765, 188] width 205 height 670
click at [428, 123] on input "Crimson Tide" at bounding box center [408, 118] width 91 height 22
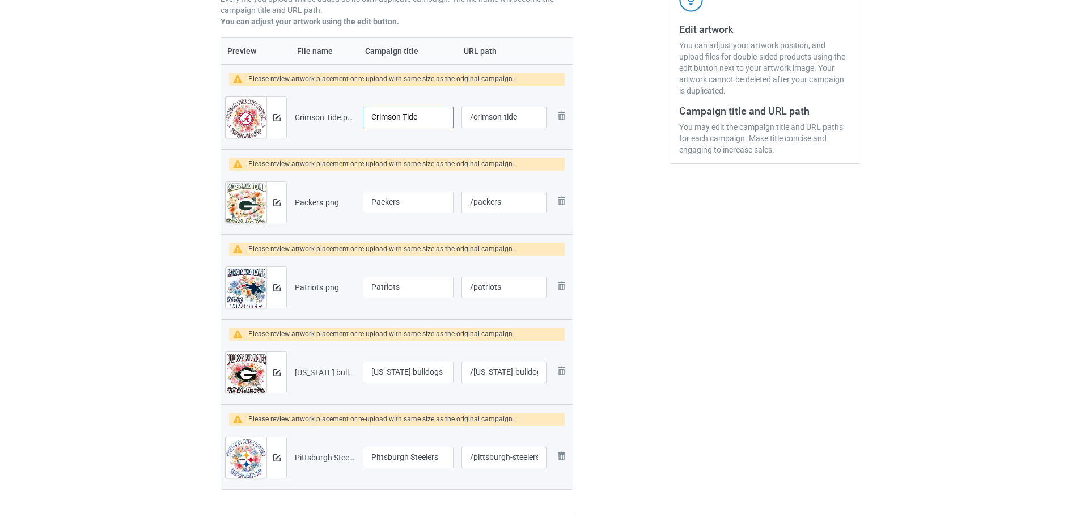
paste input "Roughriders And Flower- All Of My Lif"
drag, startPoint x: 395, startPoint y: 118, endPoint x: 387, endPoint y: 125, distance: 10.9
click at [332, 119] on tr "Preview and edit artwork Crimson Tide.png Roughriders And Flower- All Of My Lif…" at bounding box center [396, 117] width 351 height 63
click at [396, 122] on input "Roughriders And Flower- All Of My Life" at bounding box center [408, 118] width 91 height 22
drag, startPoint x: 413, startPoint y: 119, endPoint x: 338, endPoint y: 121, distance: 75.4
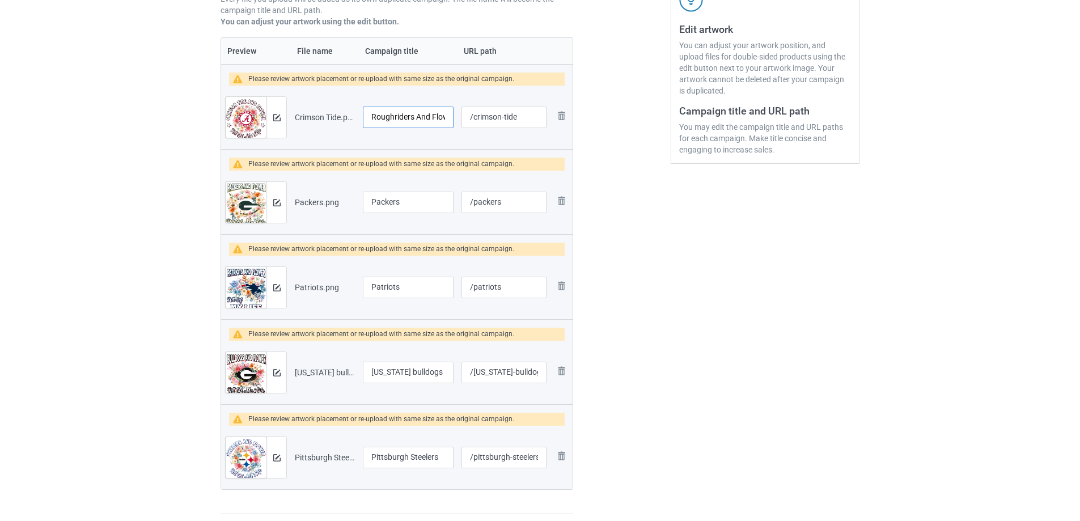
click at [338, 121] on tr "Preview and edit artwork Crimson Tide.png Roughriders And Flower- All Of My Lif…" at bounding box center [396, 117] width 351 height 63
type input "Tide And Flower- All Of My Life"
drag, startPoint x: 473, startPoint y: 118, endPoint x: 545, endPoint y: 122, distance: 72.7
click at [545, 122] on input "/crimson-tide" at bounding box center [503, 118] width 85 height 22
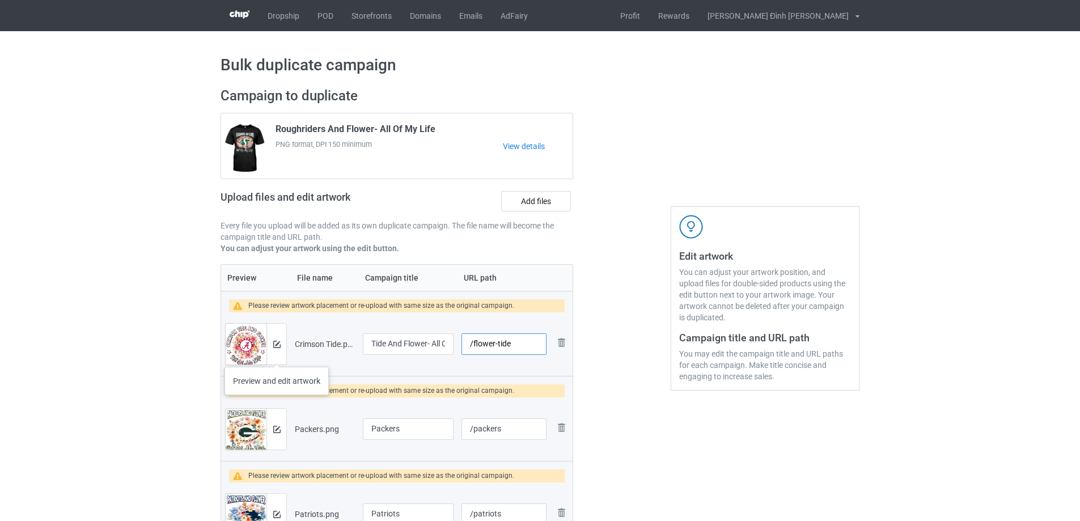
type input "/flower-tide"
click at [277, 346] on img at bounding box center [276, 344] width 7 height 7
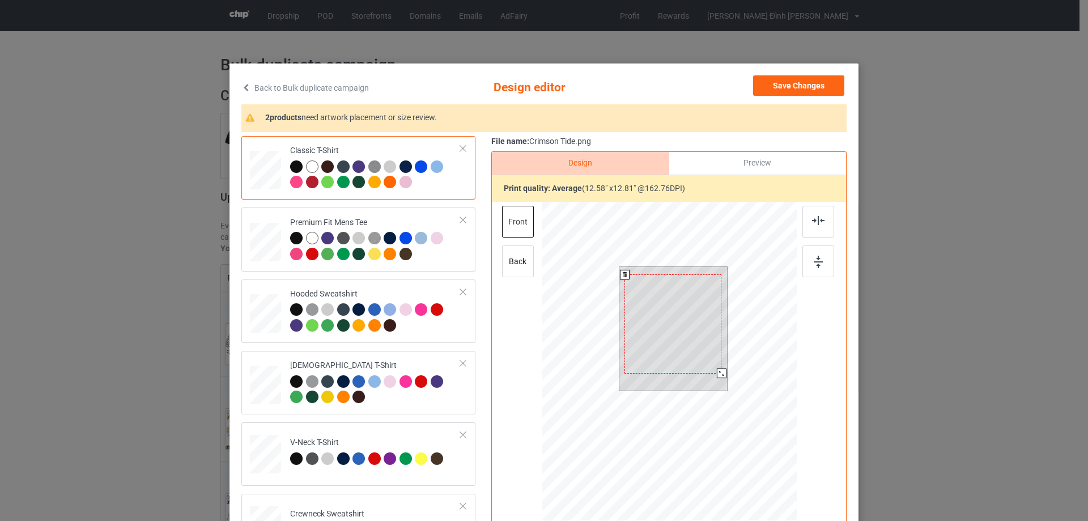
click at [719, 375] on div at bounding box center [722, 373] width 10 height 10
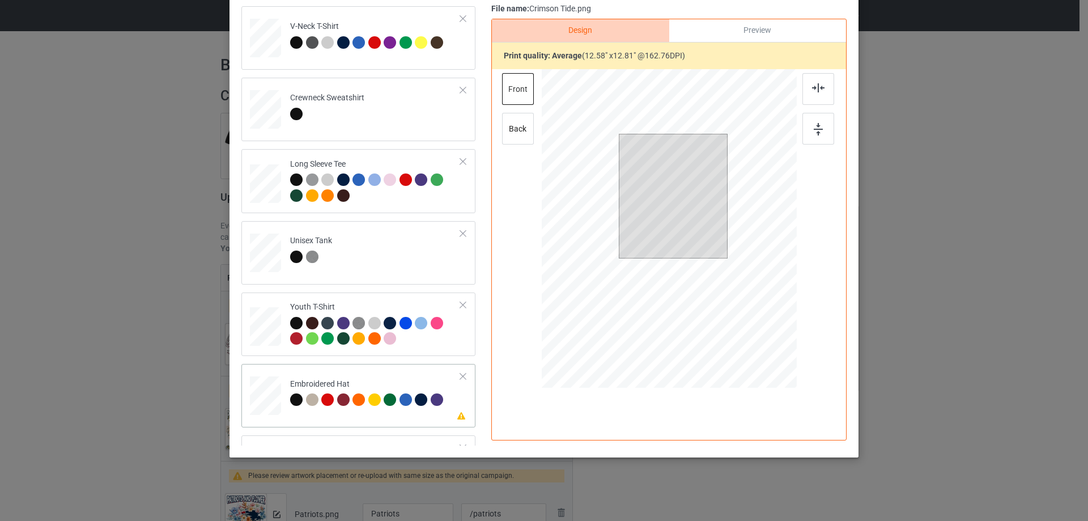
scroll to position [337, 0]
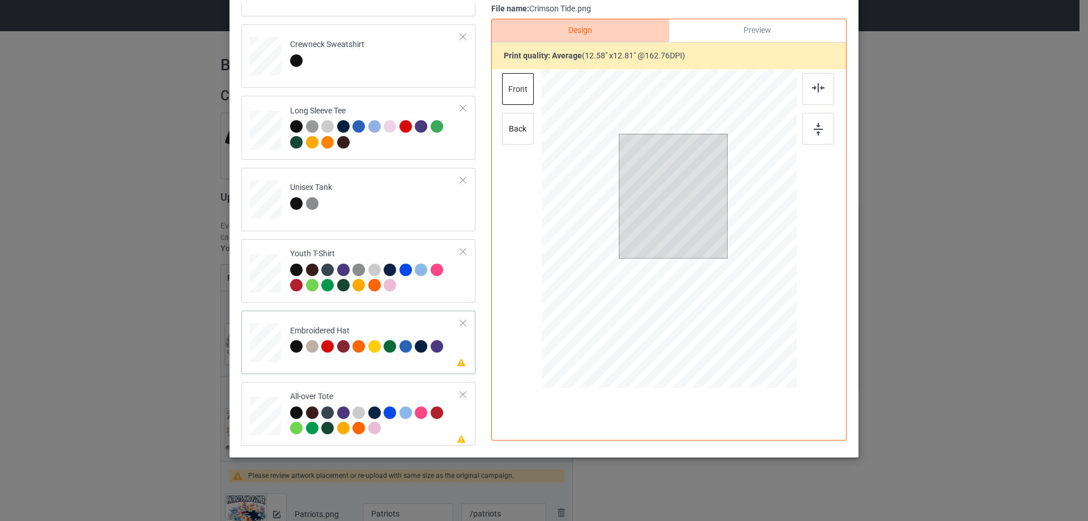
click at [260, 345] on div at bounding box center [265, 342] width 13 height 6
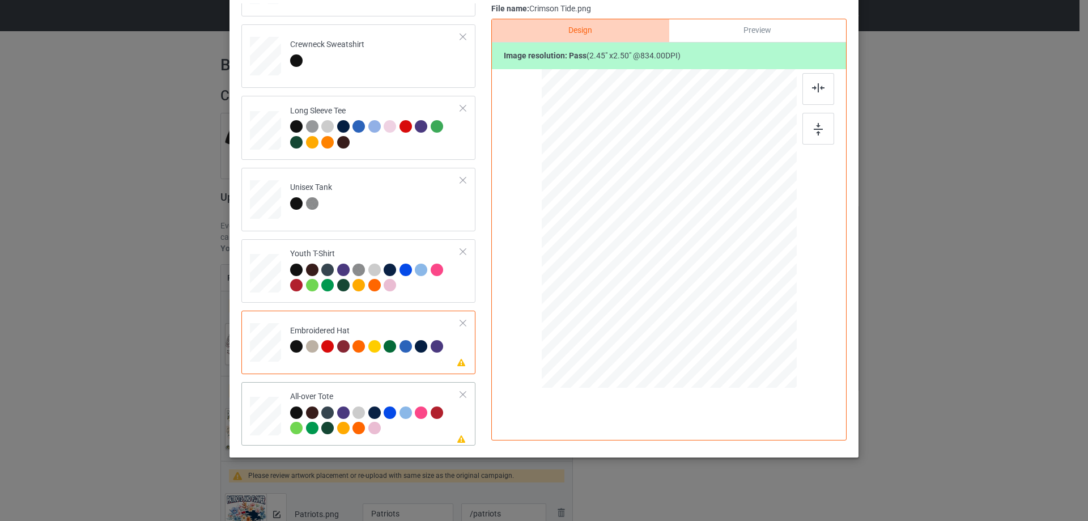
click at [264, 405] on div at bounding box center [265, 416] width 31 height 31
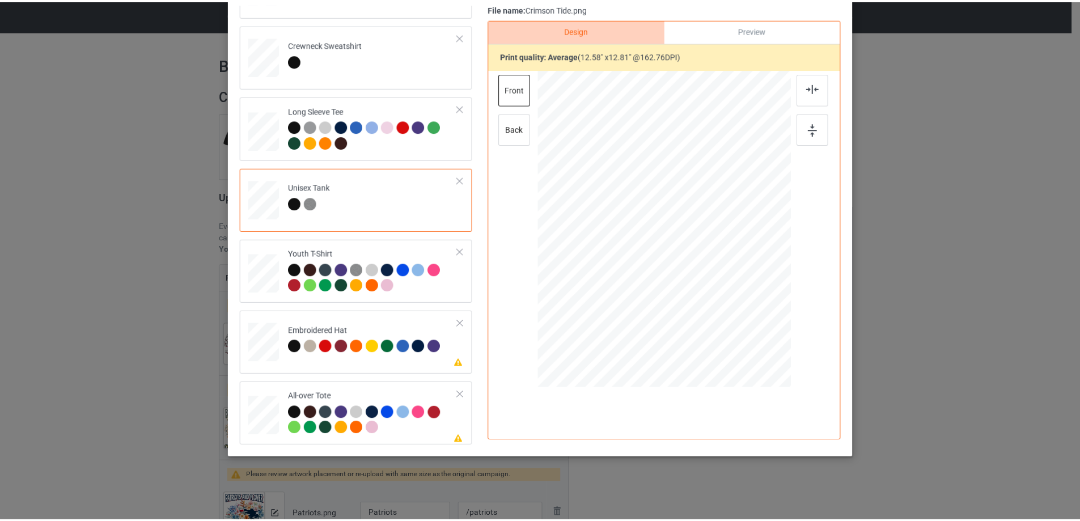
scroll to position [0, 0]
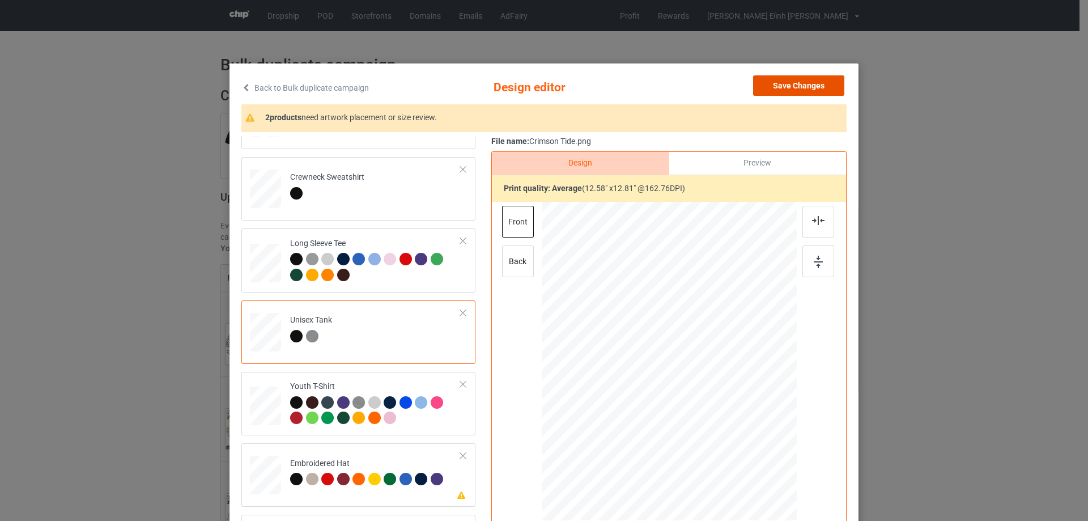
click at [783, 90] on button "Save Changes" at bounding box center [798, 85] width 91 height 20
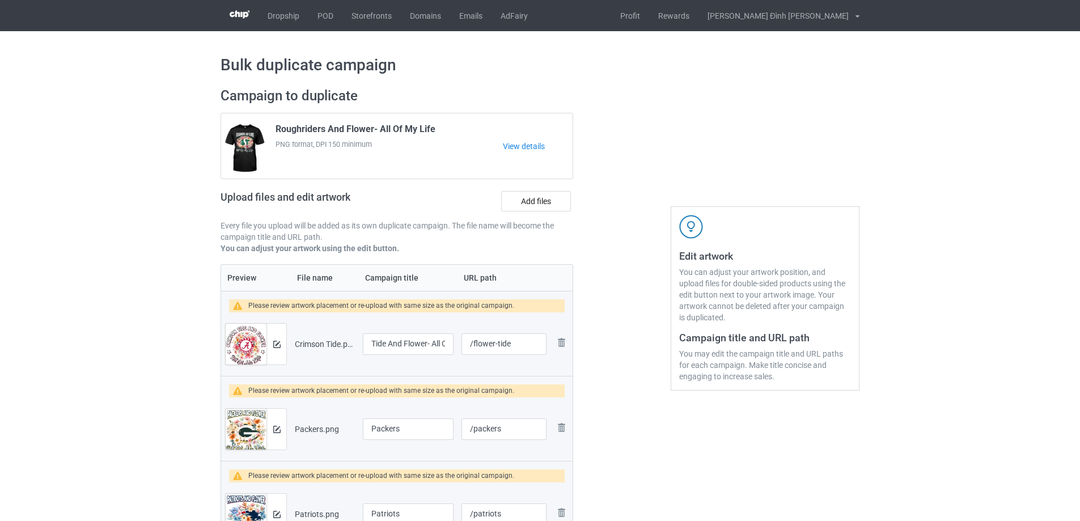
scroll to position [113, 0]
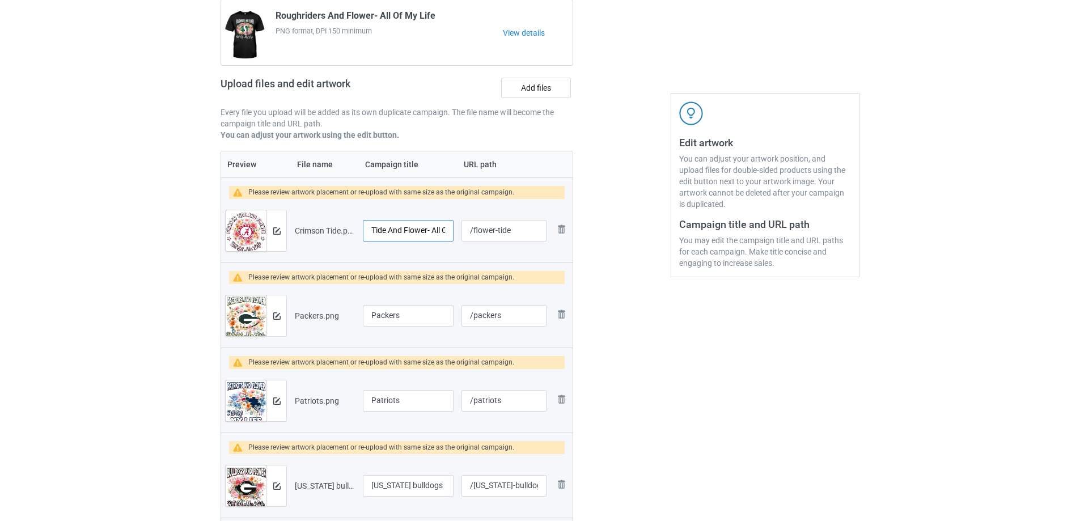
click at [418, 228] on input "Tide And Flower- All Of My Life" at bounding box center [408, 231] width 91 height 22
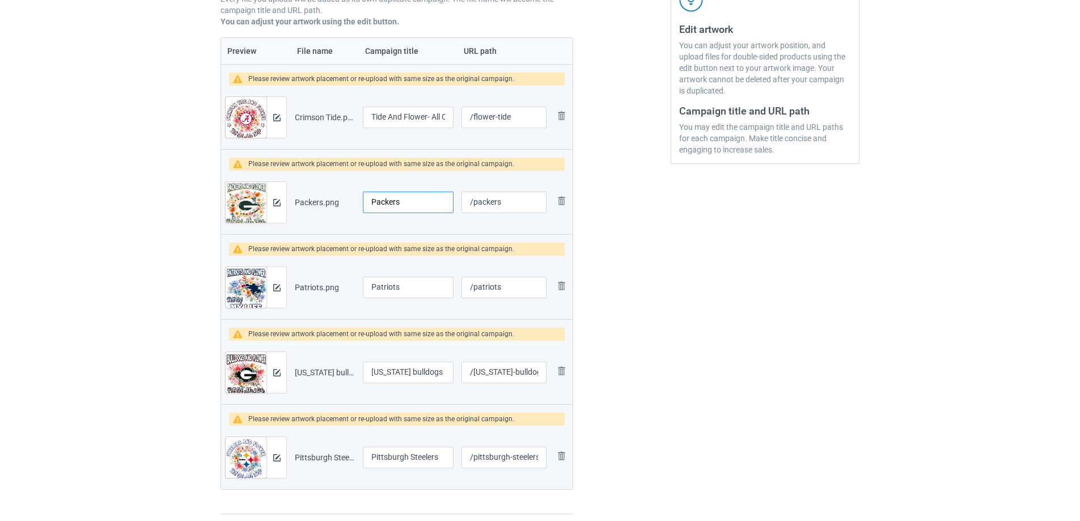
click at [393, 202] on input "Packers" at bounding box center [408, 203] width 91 height 22
paste input "Tide And Flower- All Of My Life"
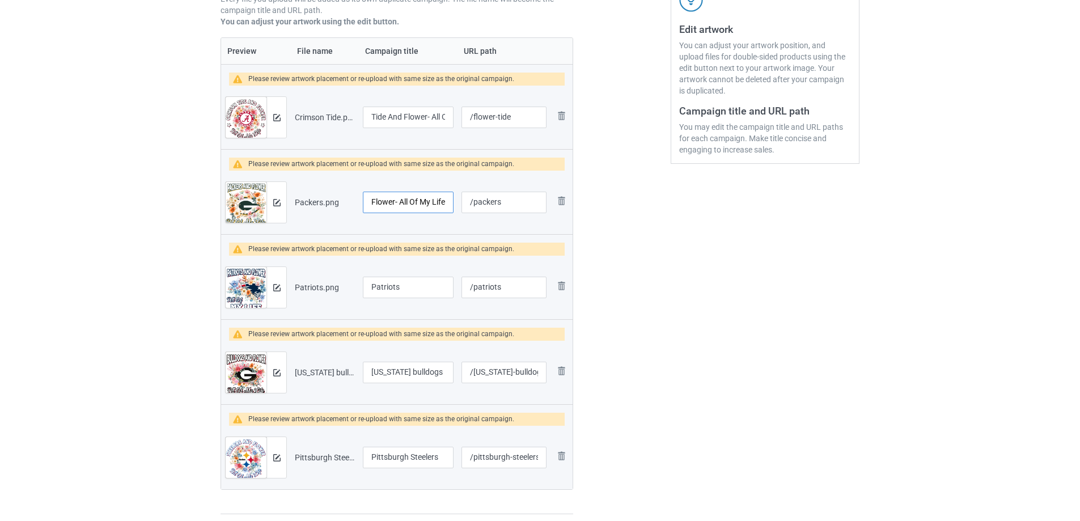
click at [389, 207] on input "Tide And Flower- All Of My Life" at bounding box center [408, 203] width 91 height 22
drag, startPoint x: 383, startPoint y: 207, endPoint x: 395, endPoint y: 202, distance: 13.5
click at [362, 207] on td "Tide And Flower- All Of My Life" at bounding box center [408, 202] width 99 height 63
click at [398, 199] on input "Tide And Flower- All Of My Life" at bounding box center [408, 203] width 91 height 22
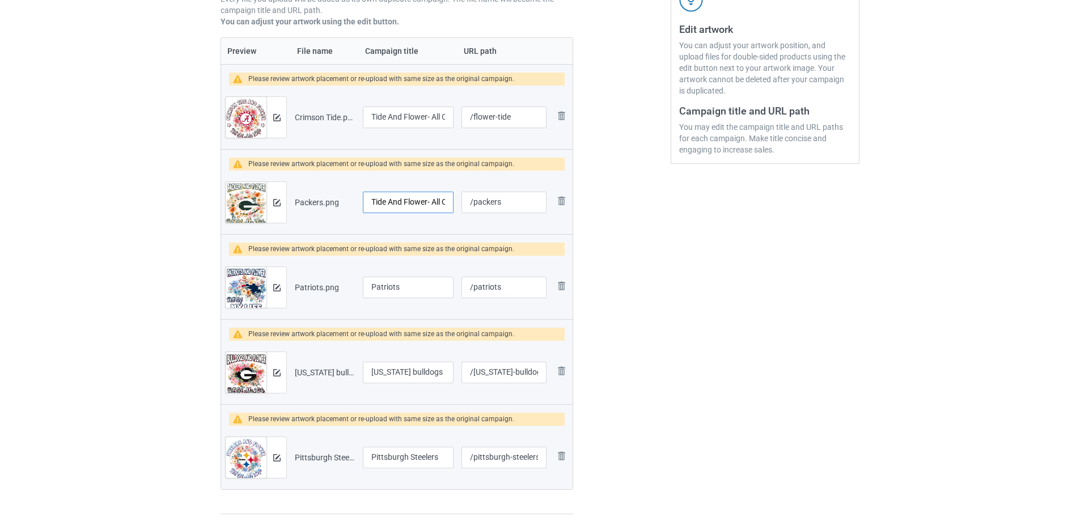
drag, startPoint x: 387, startPoint y: 205, endPoint x: 342, endPoint y: 205, distance: 44.2
click at [341, 205] on tr "Preview and edit artwork Packers.png Tide And Flower- All Of My Life /packers R…" at bounding box center [396, 202] width 351 height 63
type input "Packers And Flower- All Of My Life"
click at [472, 202] on input "/packers" at bounding box center [503, 203] width 85 height 22
type input "/flower-packers"
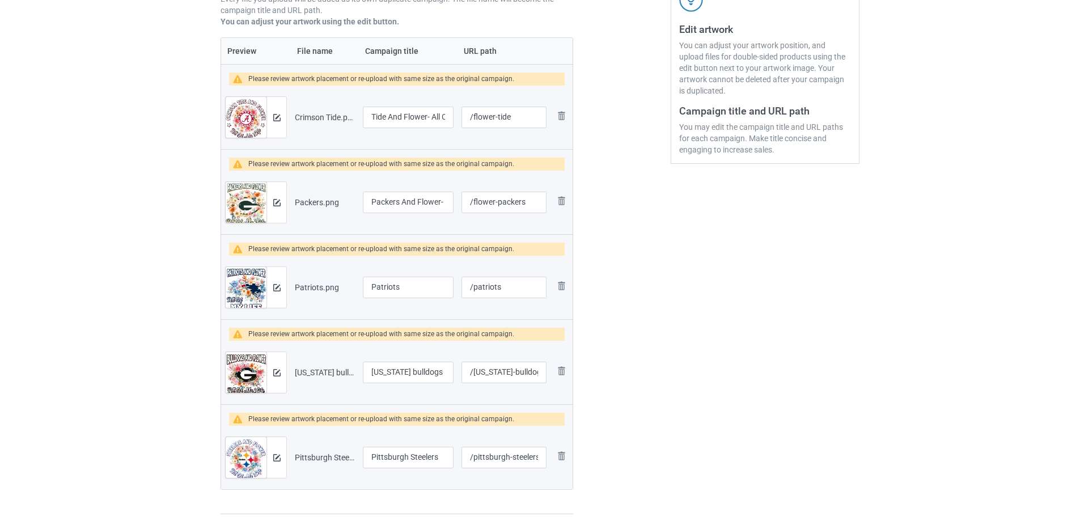
click at [604, 273] on div at bounding box center [622, 188] width 82 height 670
click at [407, 286] on input "Patriots" at bounding box center [408, 288] width 91 height 22
paste input "Tide And Flower- All Of My Life"
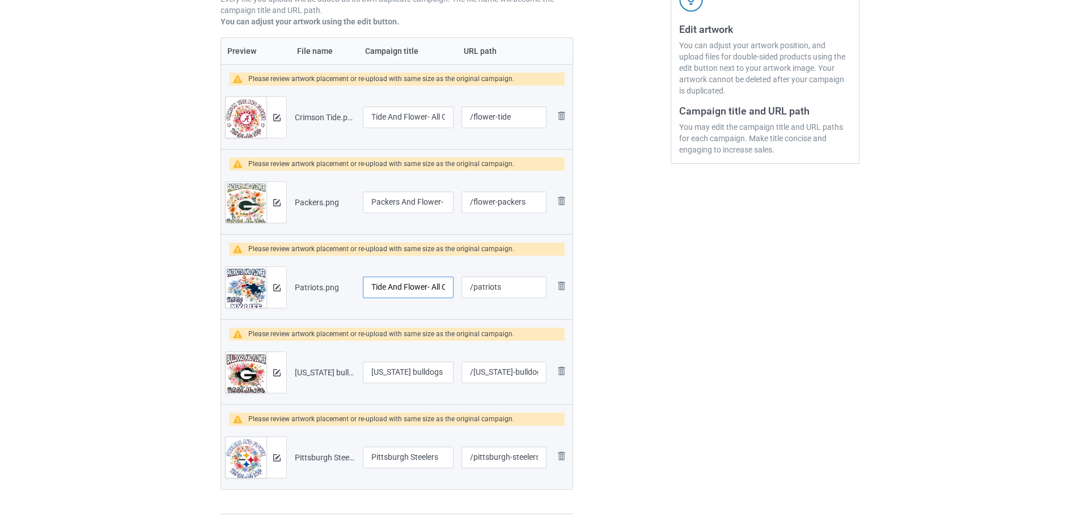
drag, startPoint x: 389, startPoint y: 289, endPoint x: 354, endPoint y: 286, distance: 35.8
click at [354, 286] on tr "Preview and edit artwork Patriots.png Tide And Flower- All Of My Life /patriots…" at bounding box center [396, 287] width 351 height 63
click at [377, 287] on input "Tide And Flower- All Of My Life" at bounding box center [408, 288] width 91 height 22
drag, startPoint x: 386, startPoint y: 287, endPoint x: 362, endPoint y: 287, distance: 24.4
click at [362, 287] on td "Tide And Flower- All Of My Life" at bounding box center [408, 287] width 99 height 63
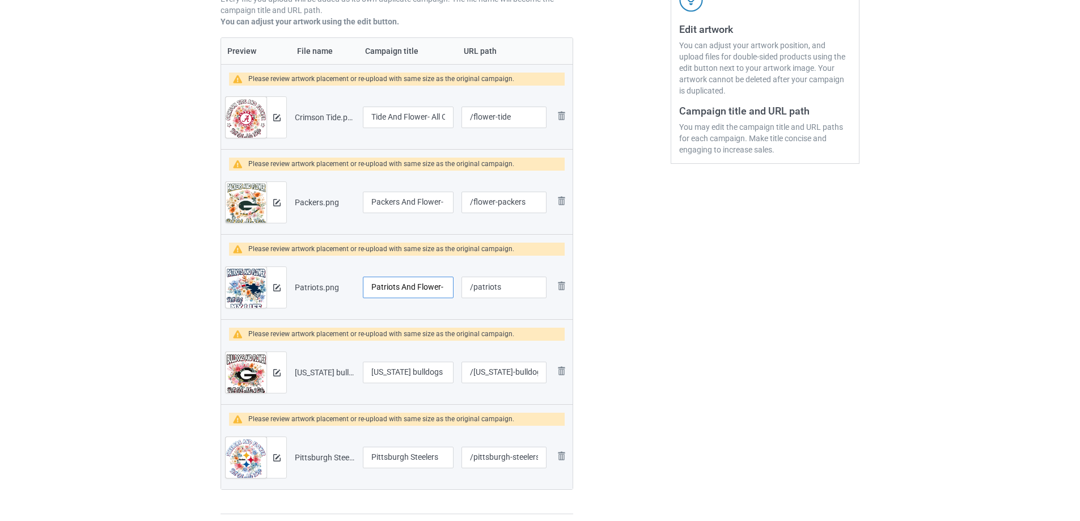
type input "Patriots And Flower- All Of My Life"
click at [474, 288] on input "/patriots" at bounding box center [503, 288] width 85 height 22
type input "/flower-patriots"
drag, startPoint x: 404, startPoint y: 371, endPoint x: 344, endPoint y: 371, distance: 59.5
click at [344, 371] on tr "Preview and edit artwork georgia bulldogs.png georgia bulldogs /georgia-bulldog…" at bounding box center [396, 372] width 351 height 63
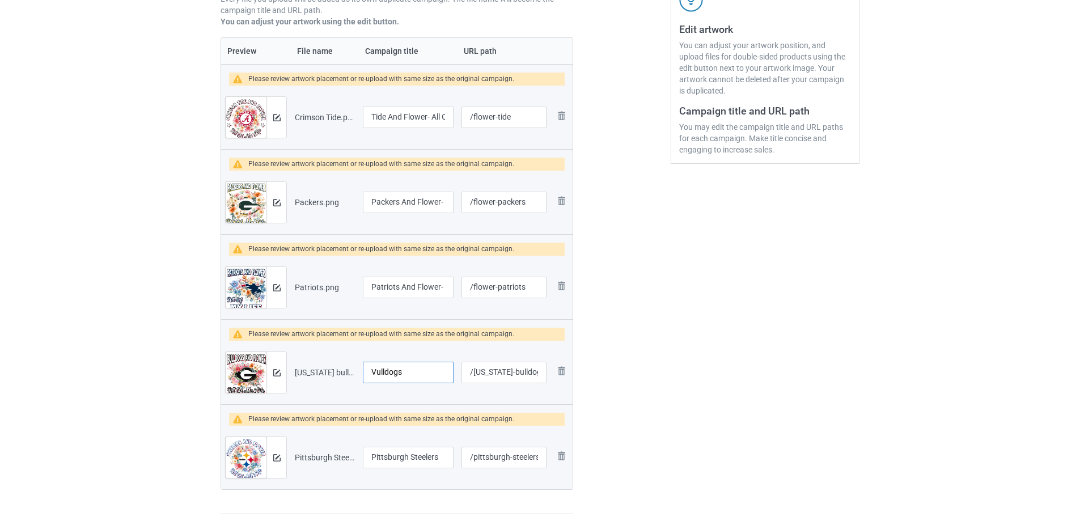
drag, startPoint x: 375, startPoint y: 374, endPoint x: 368, endPoint y: 374, distance: 6.8
click at [368, 374] on input "Vulldogs" at bounding box center [408, 373] width 91 height 22
click at [409, 373] on input "Bulldogs" at bounding box center [408, 373] width 91 height 22
paste input "Tide And Flower- All Of My Life"
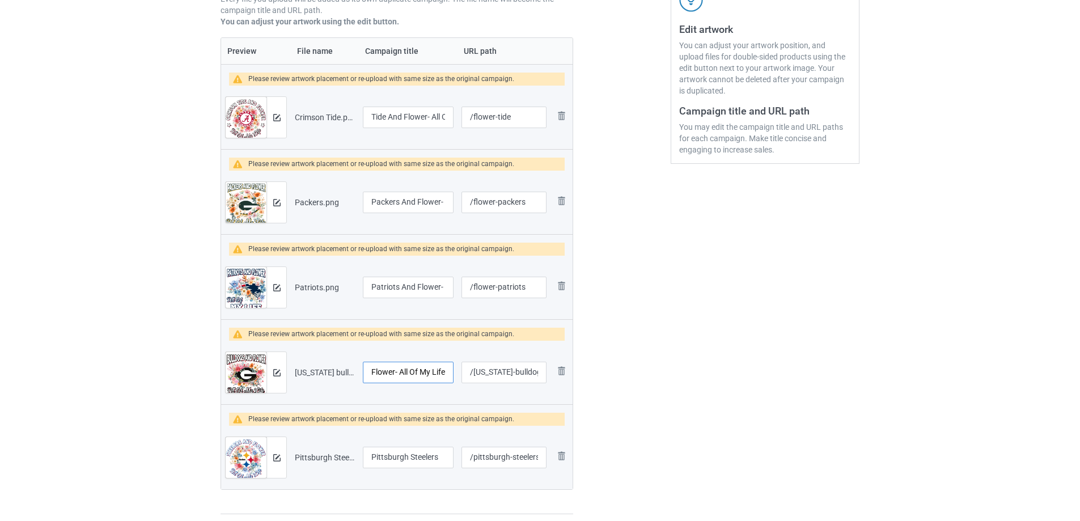
click at [401, 373] on input "Bulldogs Tide And Flower- All Of My Life" at bounding box center [408, 373] width 91 height 22
drag, startPoint x: 401, startPoint y: 373, endPoint x: 370, endPoint y: 375, distance: 31.8
click at [370, 375] on input "Bulldogs Tide And Flower- All Of My Life" at bounding box center [408, 373] width 91 height 22
click at [395, 373] on input "Bulldogs Tide And Flower- All Of My Life" at bounding box center [408, 373] width 91 height 22
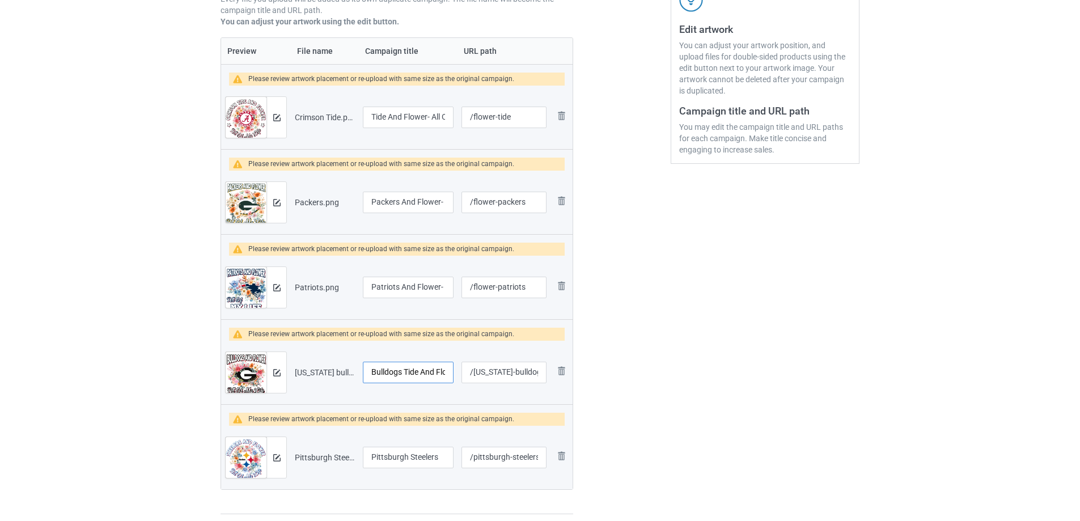
drag, startPoint x: 401, startPoint y: 373, endPoint x: 420, endPoint y: 374, distance: 18.7
click at [420, 374] on input "Bulldogs Tide And Flower- All Of My Life" at bounding box center [408, 373] width 91 height 22
type input "Bulldogs And Flower- All Of My Life"
click at [581, 396] on div at bounding box center [622, 188] width 82 height 670
drag, startPoint x: 474, startPoint y: 374, endPoint x: 499, endPoint y: 377, distance: 25.1
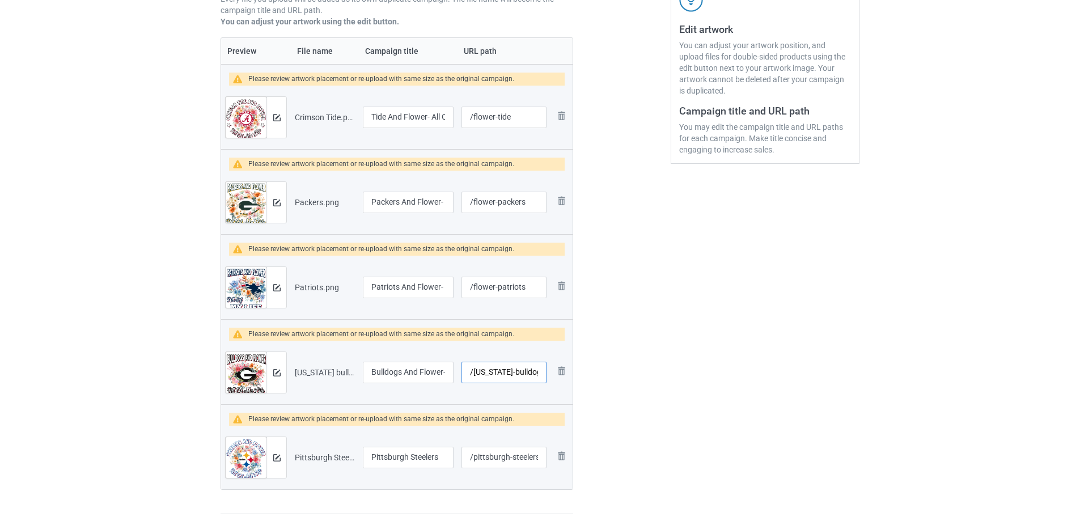
click at [499, 377] on input "/georgia-bulldogs" at bounding box center [503, 373] width 85 height 22
type input "/flower-bulldogs"
click at [667, 442] on div "Edit artwork You can adjust your artwork position, and upload files for double-…" at bounding box center [765, 188] width 205 height 670
drag, startPoint x: 412, startPoint y: 456, endPoint x: 380, endPoint y: 467, distance: 33.9
click at [331, 460] on tr "Preview and edit artwork Pittsburgh Steelers.png Pittsburgh Steelers /pittsburg…" at bounding box center [396, 457] width 351 height 63
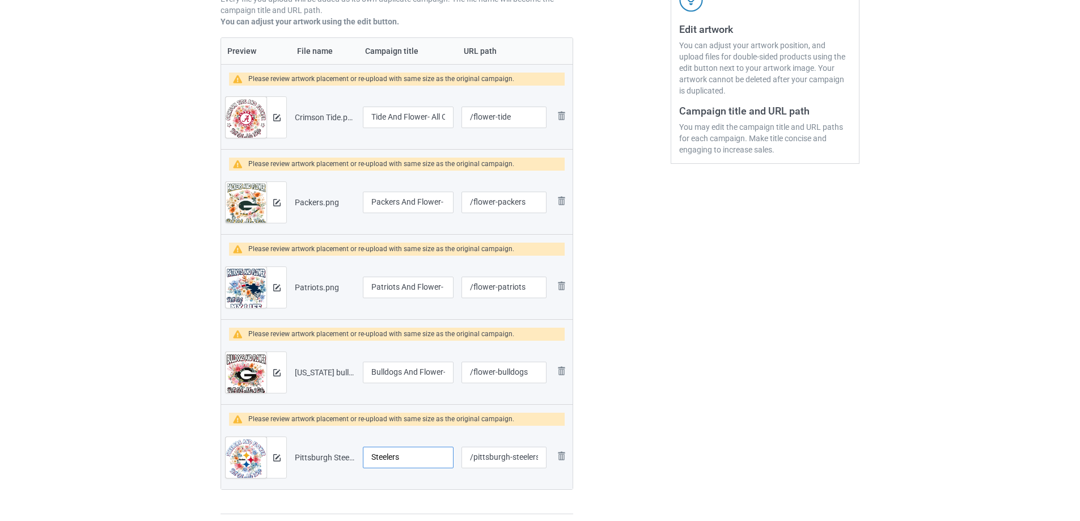
click at [418, 455] on input "Steelers" at bounding box center [408, 458] width 91 height 22
paste input "Tide And Flower- All Of My Life"
drag, startPoint x: 404, startPoint y: 458, endPoint x: 409, endPoint y: 463, distance: 6.8
click at [341, 457] on tr "Preview and edit artwork Pittsburgh Steelers.png Steelers Tide And Flower- All …" at bounding box center [396, 457] width 351 height 63
click at [409, 463] on input "Steelers Tide And Flower- All Of My Life" at bounding box center [408, 458] width 91 height 22
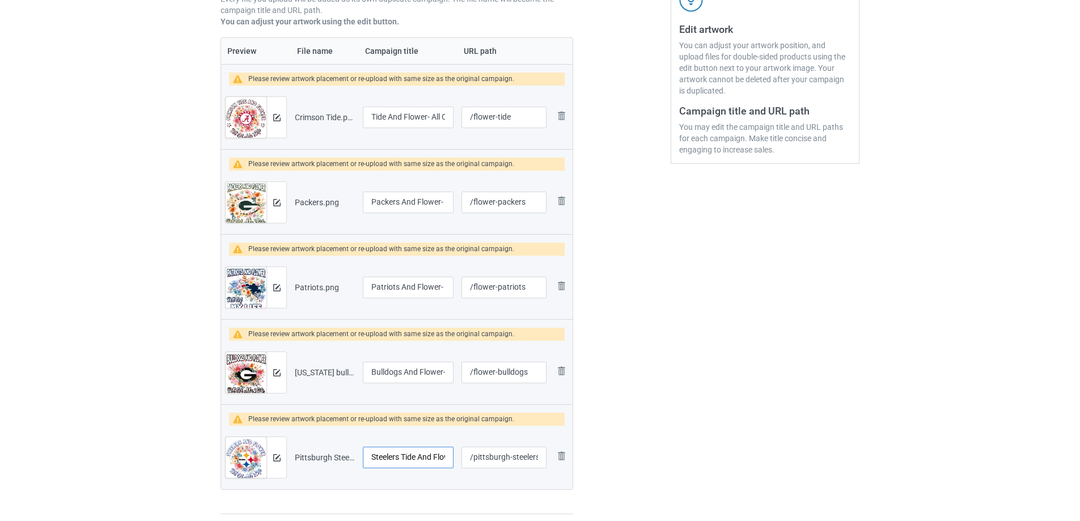
drag, startPoint x: 400, startPoint y: 457, endPoint x: 416, endPoint y: 457, distance: 16.4
click at [416, 457] on input "Steelers Tide And Flower- All Of My Life" at bounding box center [408, 458] width 91 height 22
type input "Steelers And Flower- All Of My Life"
click at [587, 462] on div at bounding box center [622, 188] width 82 height 670
drag, startPoint x: 473, startPoint y: 458, endPoint x: 507, endPoint y: 456, distance: 33.5
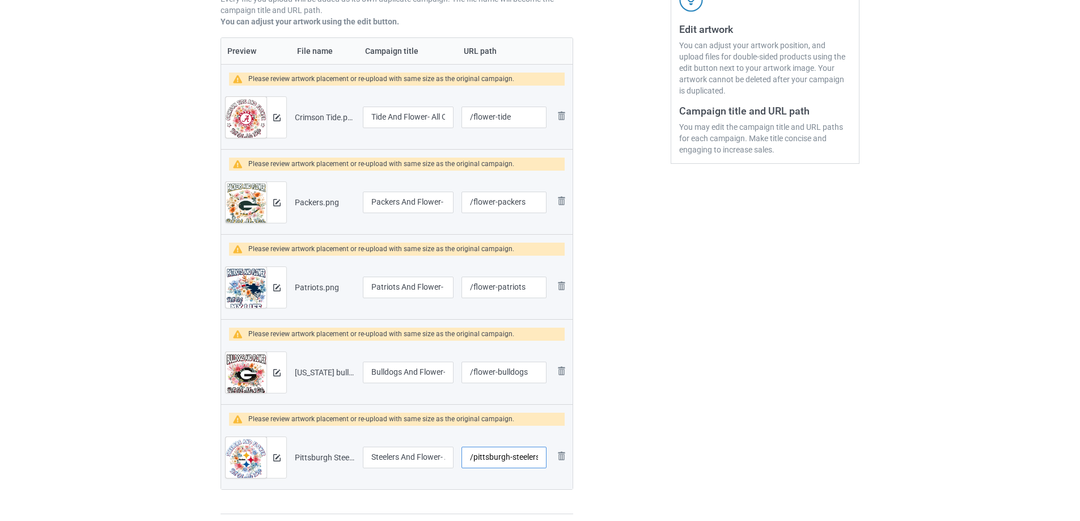
click at [507, 456] on input "/pittsburgh-steelers" at bounding box center [503, 458] width 85 height 22
type input "/flower-steelers"
click at [597, 430] on div at bounding box center [622, 188] width 82 height 670
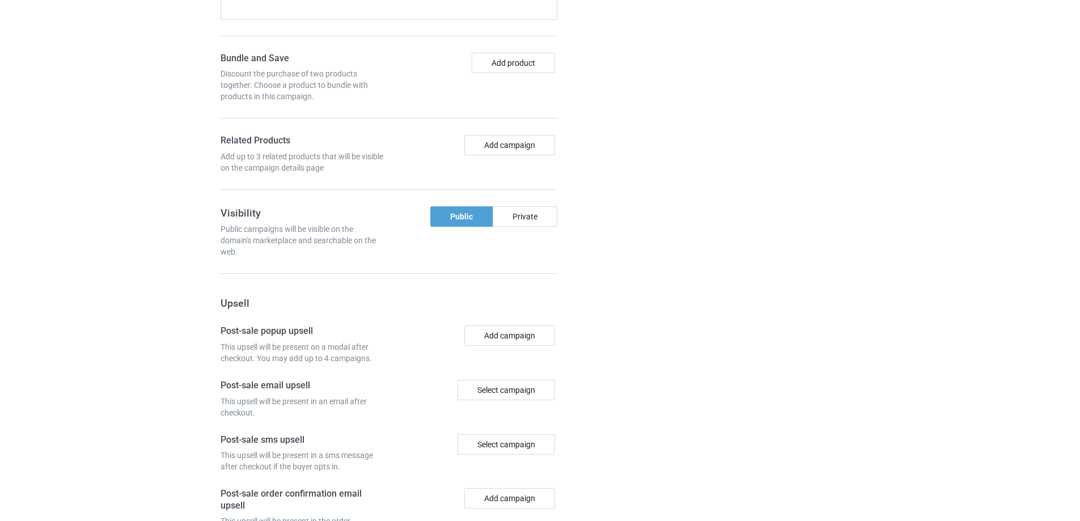
scroll to position [1285, 0]
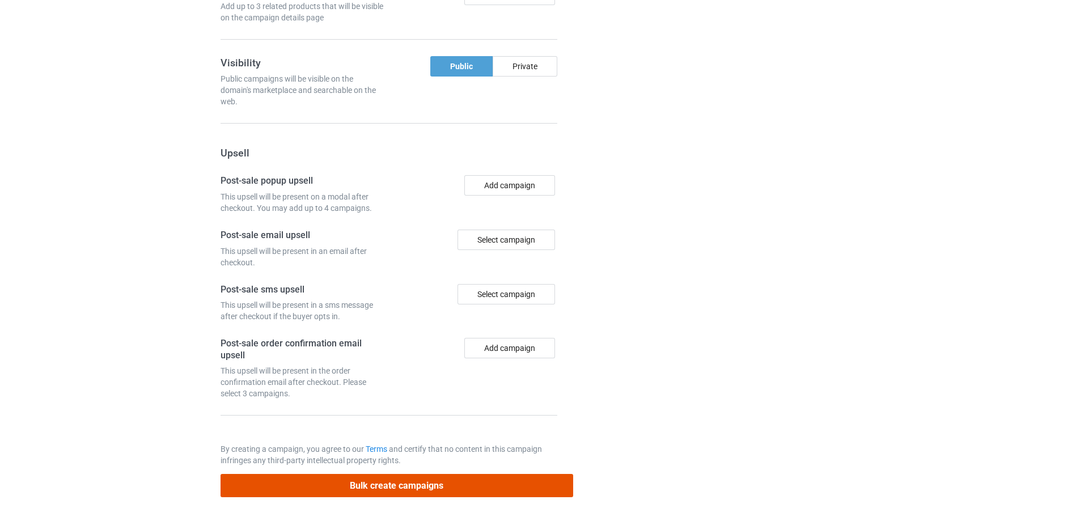
click at [493, 486] on button "Bulk create campaigns" at bounding box center [397, 485] width 353 height 23
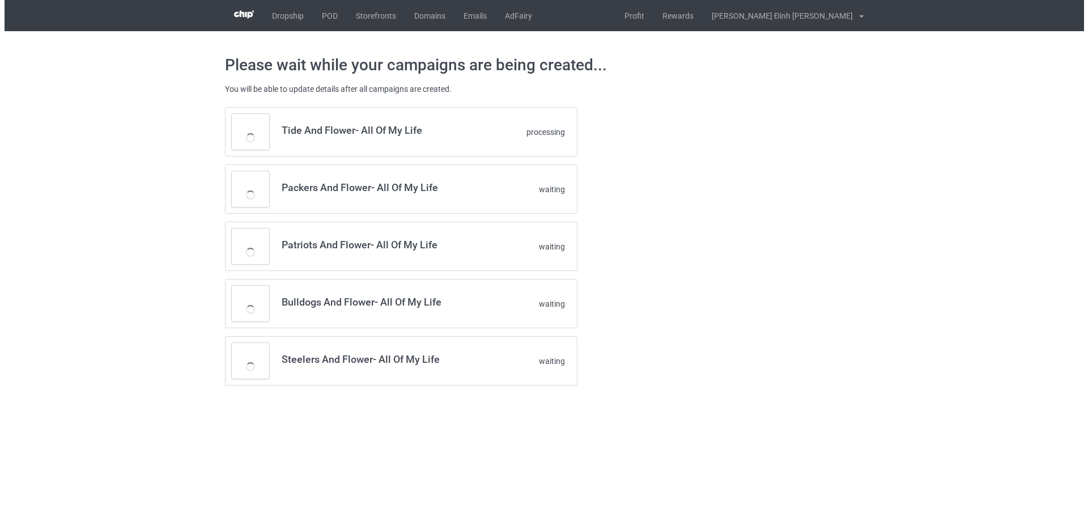
scroll to position [0, 0]
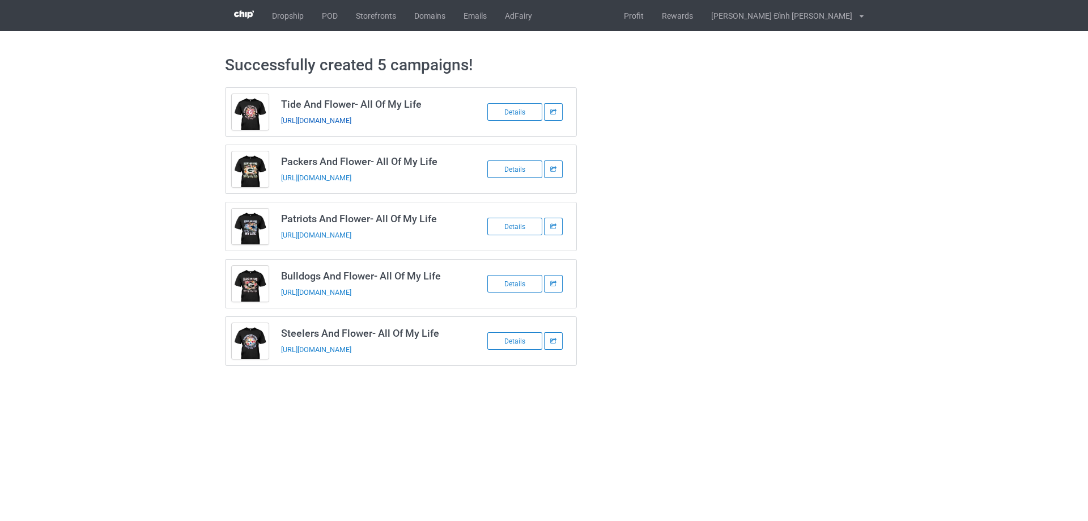
click at [340, 119] on link "https://www.gifts-shirt.com/flower-tide" at bounding box center [316, 120] width 70 height 9
click at [351, 176] on link "https://www.gifts-shirt.com/flower-packers" at bounding box center [316, 177] width 70 height 9
drag, startPoint x: 357, startPoint y: 233, endPoint x: 362, endPoint y: 237, distance: 6.5
click at [351, 233] on link "https://www.gifts-shirt.com/flower-patriots" at bounding box center [316, 235] width 70 height 9
click at [351, 294] on link "https://www.gifts-shirt.com/flower-bulldogs" at bounding box center [316, 292] width 70 height 9
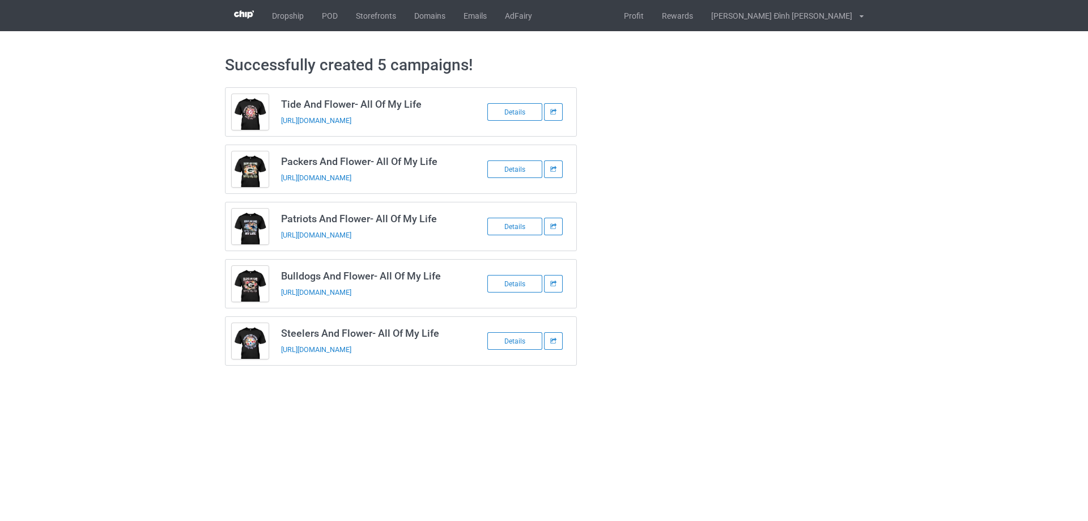
drag, startPoint x: 364, startPoint y: 349, endPoint x: 395, endPoint y: 320, distance: 42.1
click at [351, 349] on link "https://www.gifts-shirt.com/flower-steelers" at bounding box center [316, 349] width 70 height 9
